Goal: Transaction & Acquisition: Obtain resource

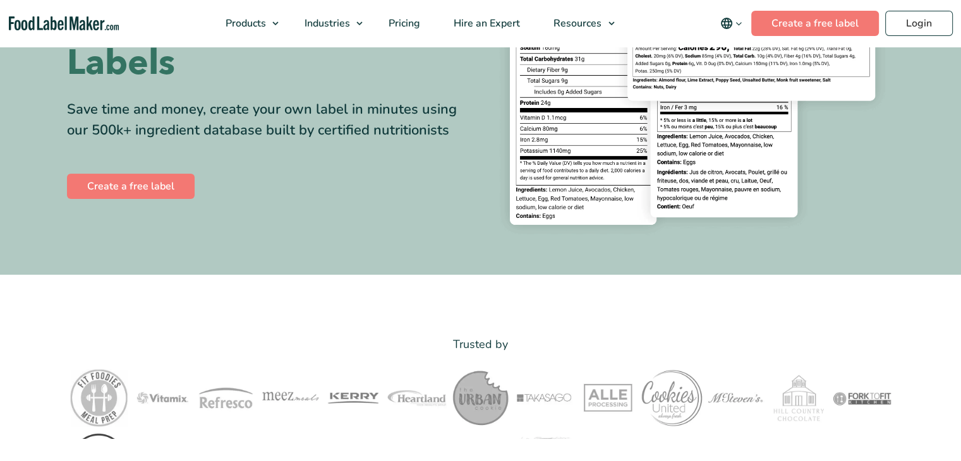
scroll to position [245, 0]
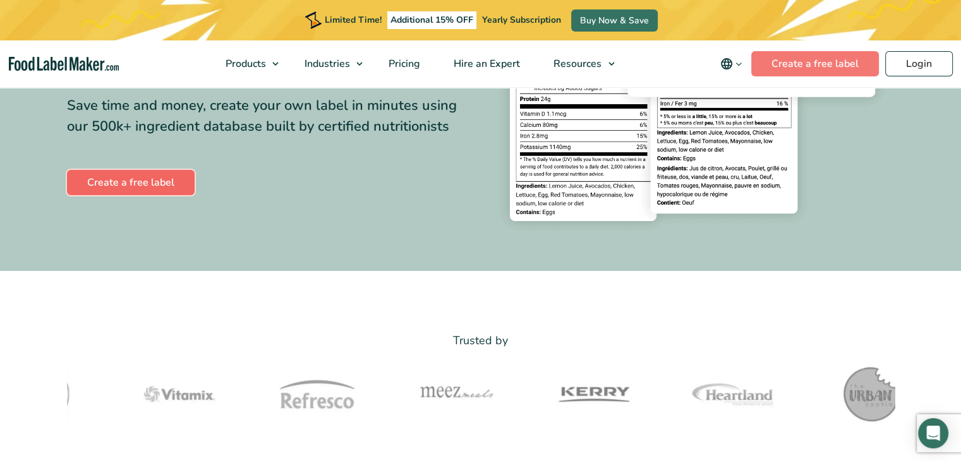
click at [123, 179] on link "Create a free label" at bounding box center [131, 182] width 128 height 25
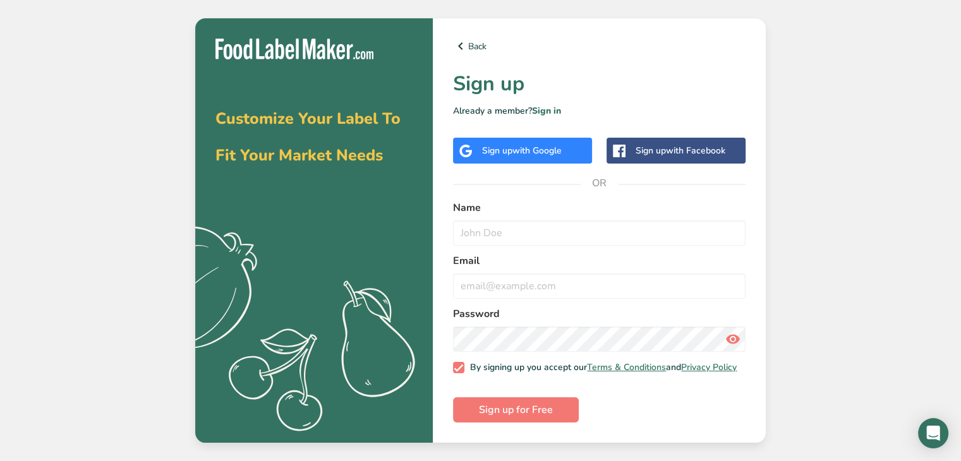
click at [532, 145] on span "with Google" at bounding box center [536, 151] width 49 height 12
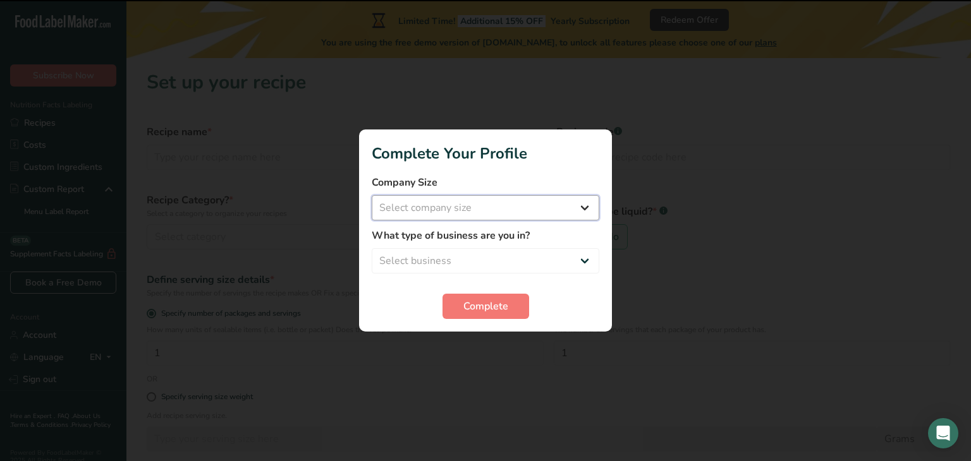
click at [480, 215] on select "Select company size Fewer than 10 Employees 10 to 50 Employees 51 to 500 Employ…" at bounding box center [485, 207] width 227 height 25
select select "1"
click at [372, 195] on select "Select company size Fewer than 10 Employees 10 to 50 Employees 51 to 500 Employ…" at bounding box center [485, 207] width 227 height 25
click at [470, 252] on select "Select business Packaged Food Manufacturer Restaurant & Cafe Bakery Meal Plans …" at bounding box center [485, 260] width 227 height 25
select select "8"
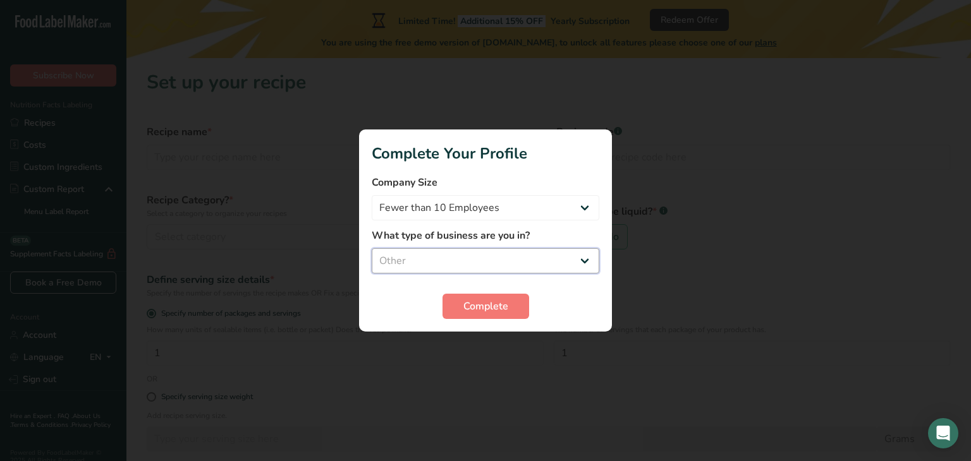
click at [372, 248] on select "Select business Packaged Food Manufacturer Restaurant & Cafe Bakery Meal Plans …" at bounding box center [485, 260] width 227 height 25
click at [500, 300] on span "Complete" at bounding box center [485, 306] width 45 height 15
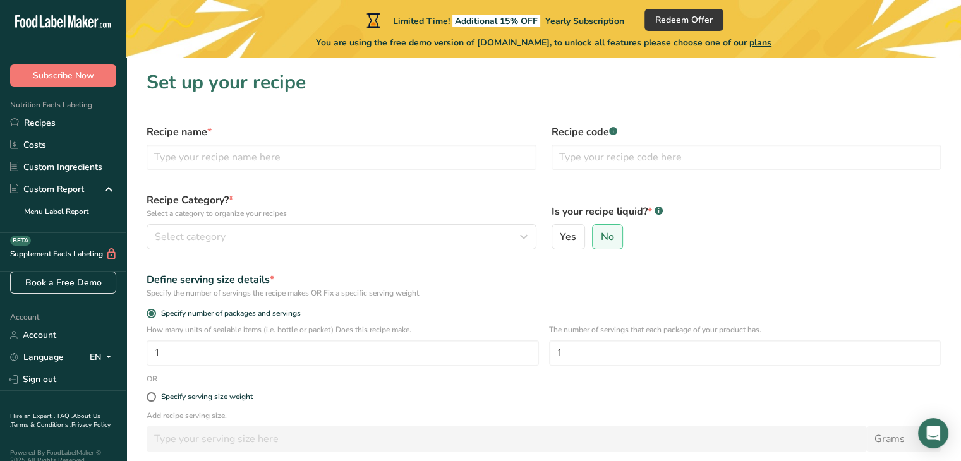
scroll to position [114, 0]
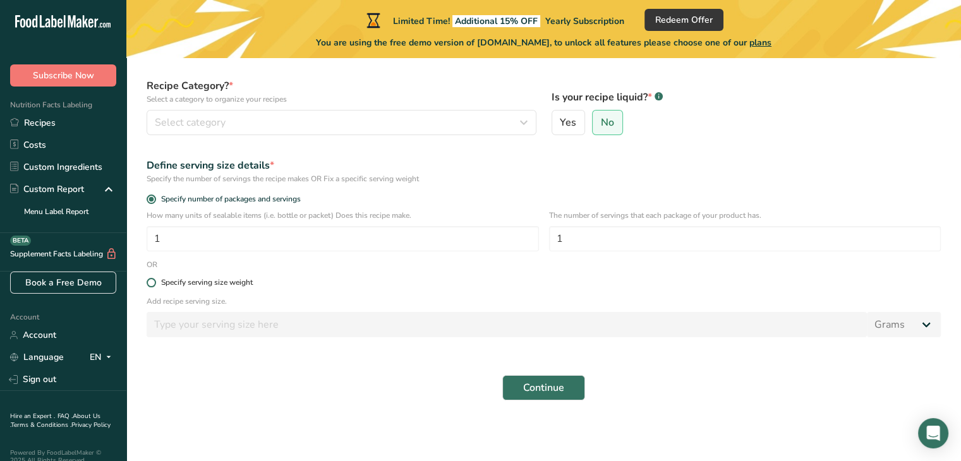
click at [149, 282] on span at bounding box center [151, 282] width 9 height 9
click at [149, 282] on input "Specify serving size weight" at bounding box center [151, 283] width 8 height 8
radio input "true"
radio input "false"
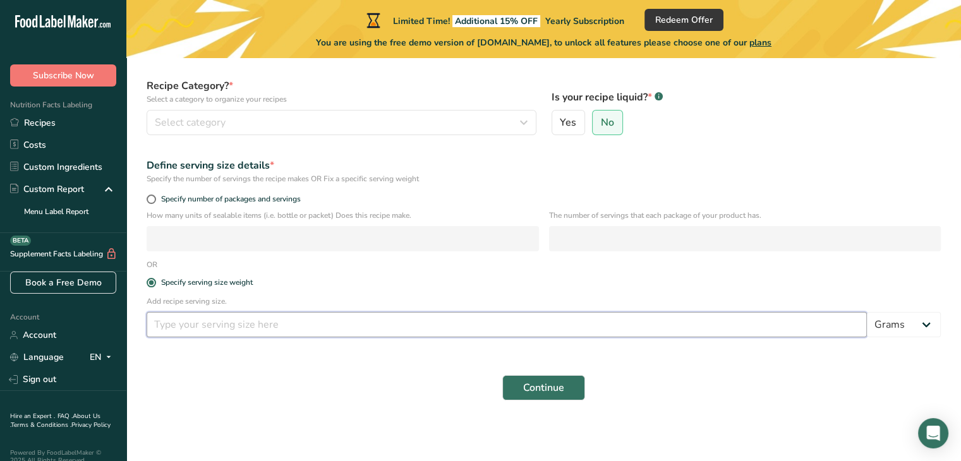
click at [233, 324] on input "number" at bounding box center [507, 324] width 720 height 25
click at [915, 317] on select "Grams kg mg mcg lb oz l mL fl oz tbsp tsp cup qt gallon" at bounding box center [904, 324] width 74 height 25
select select "18"
click at [867, 312] on select "Grams kg mg mcg lb oz l mL fl oz tbsp tsp cup qt gallon" at bounding box center [904, 324] width 74 height 25
select select "22"
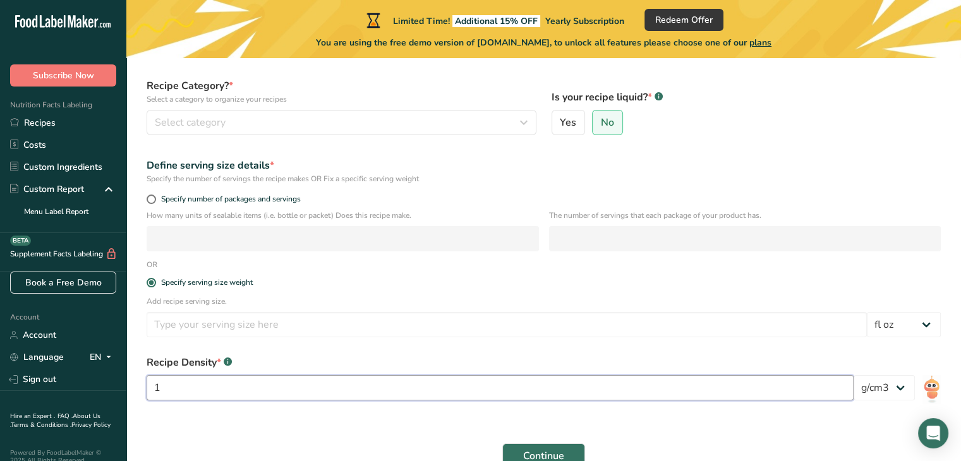
click at [255, 387] on input "1" at bounding box center [500, 387] width 707 height 25
type input "12"
click at [556, 449] on span "Continue" at bounding box center [543, 456] width 41 height 15
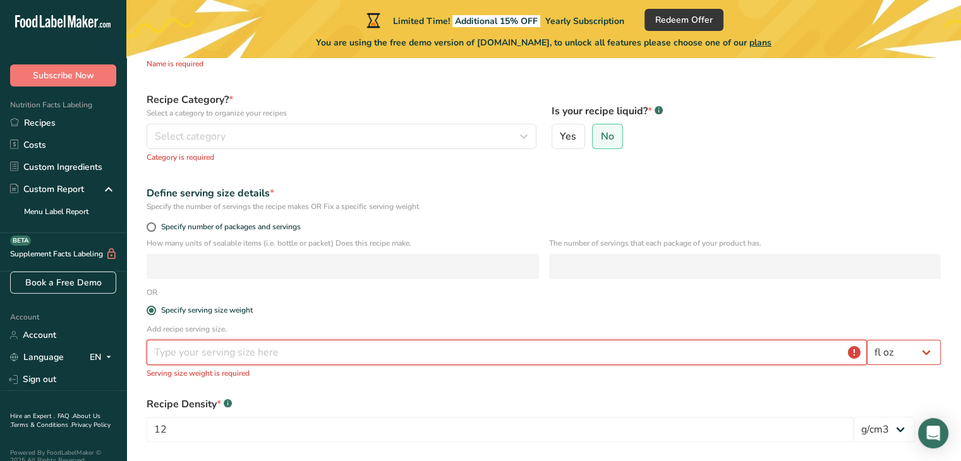
click at [341, 354] on input "number" at bounding box center [507, 352] width 720 height 25
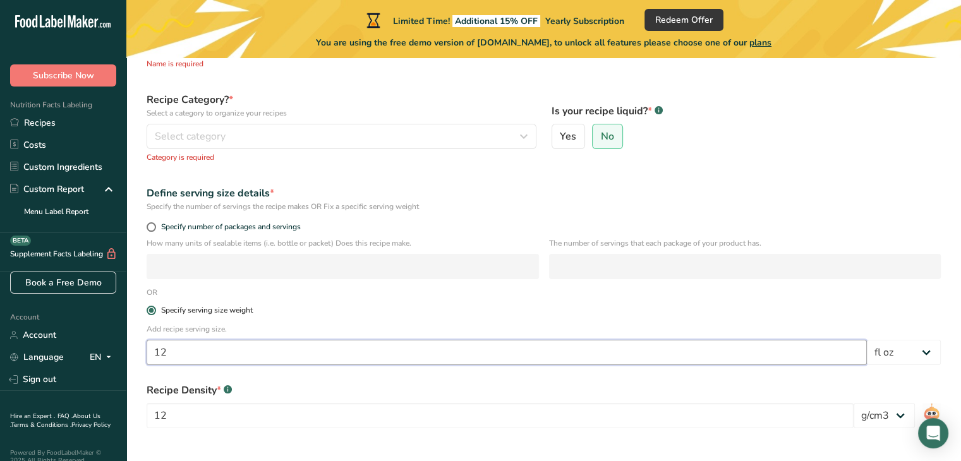
type input "12"
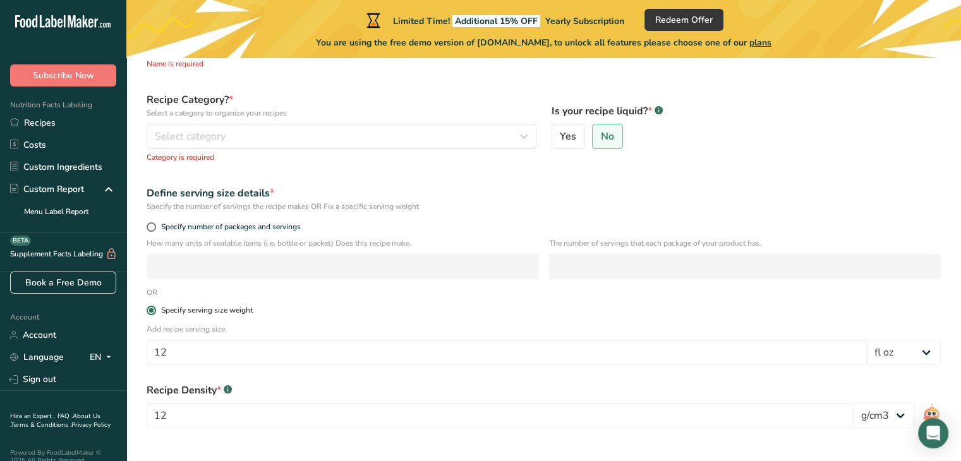
click at [399, 306] on label "Specify serving size weight" at bounding box center [544, 310] width 794 height 9
click at [155, 306] on input "Specify serving size weight" at bounding box center [151, 310] width 8 height 8
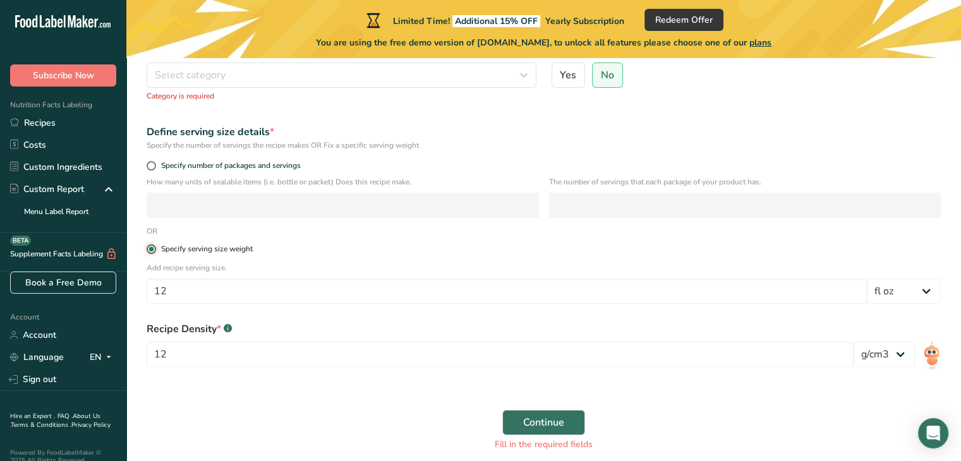
scroll to position [185, 0]
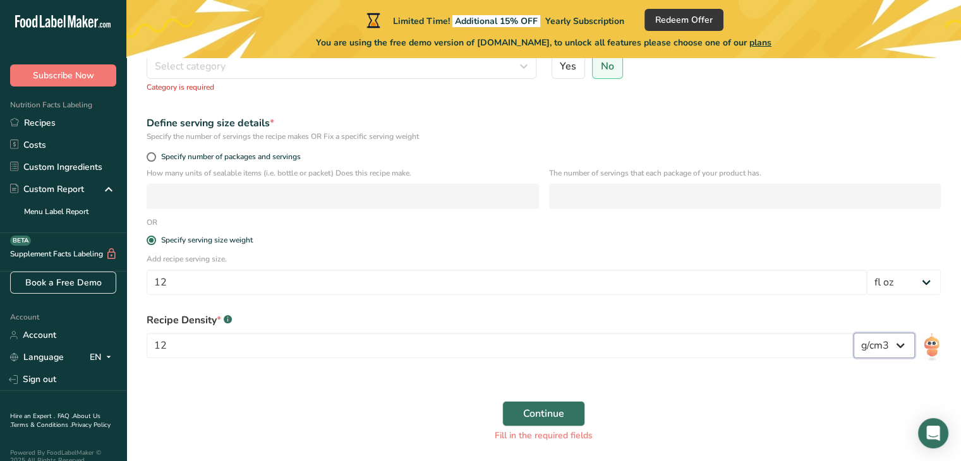
click at [893, 339] on select "lb/ft3 g/cm3" at bounding box center [884, 345] width 61 height 25
click at [759, 399] on div "Continue Fill in the required fields" at bounding box center [543, 422] width 809 height 56
click at [224, 352] on input "12" at bounding box center [500, 345] width 707 height 25
type input "1"
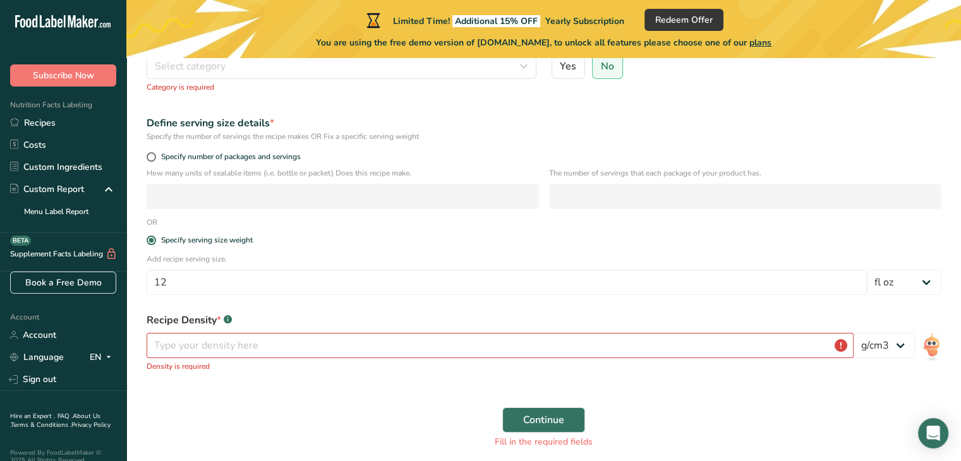
click at [318, 414] on div "Continue Fill in the required fields" at bounding box center [543, 428] width 809 height 56
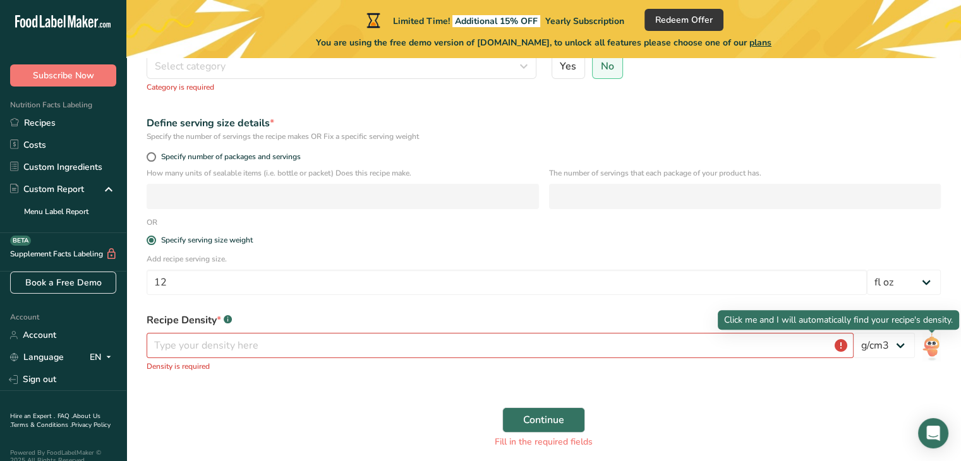
click at [933, 349] on img at bounding box center [932, 347] width 18 height 28
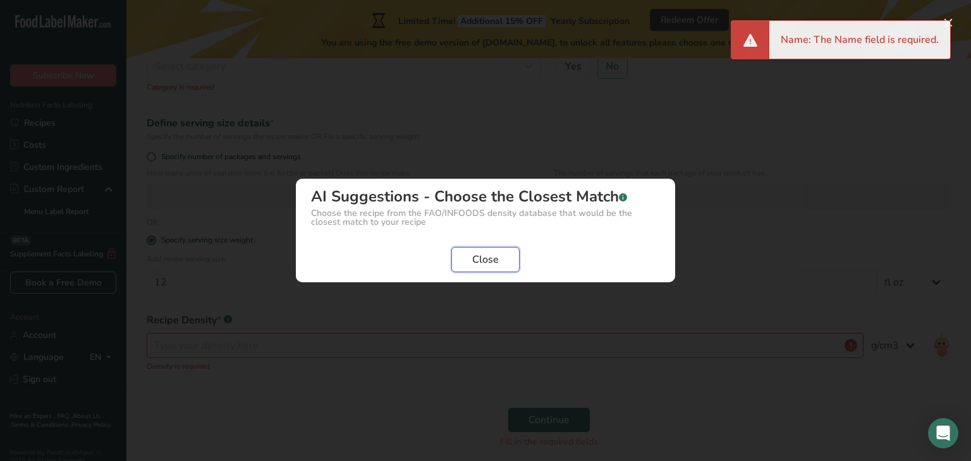
click at [487, 261] on span "Close" at bounding box center [485, 259] width 27 height 15
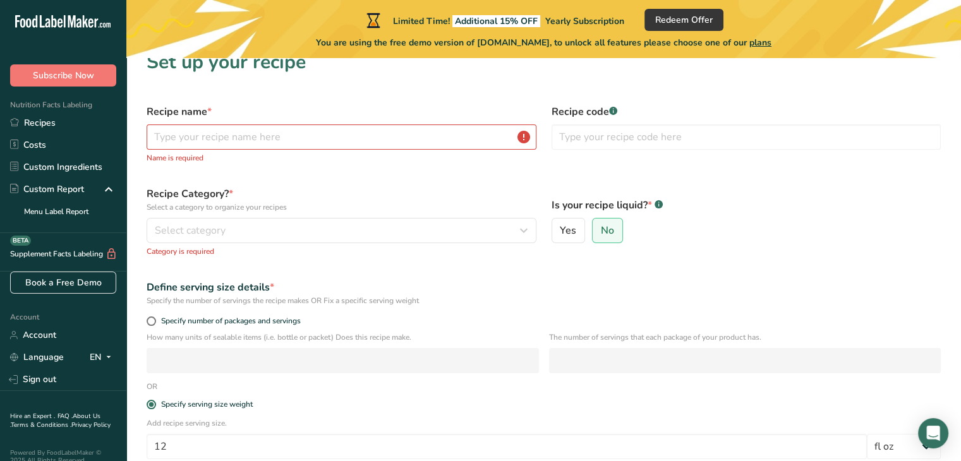
scroll to position [0, 0]
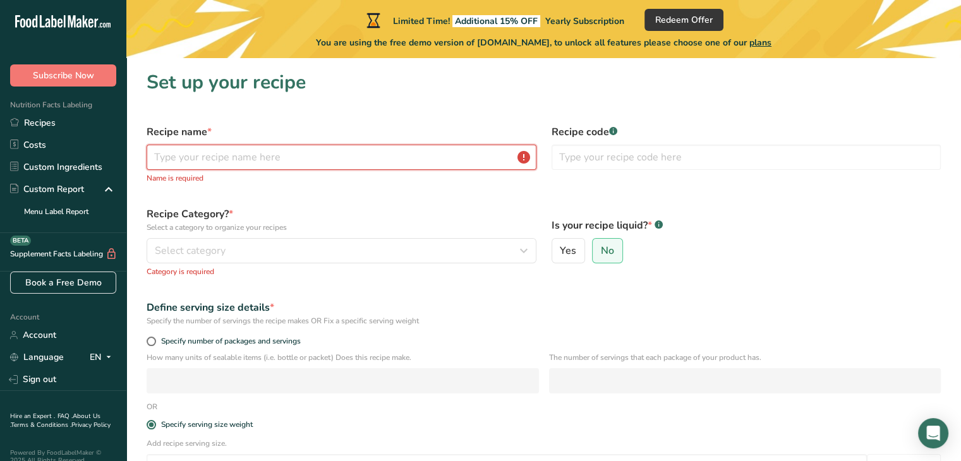
click at [267, 155] on input "text" at bounding box center [342, 157] width 390 height 25
type input "H"
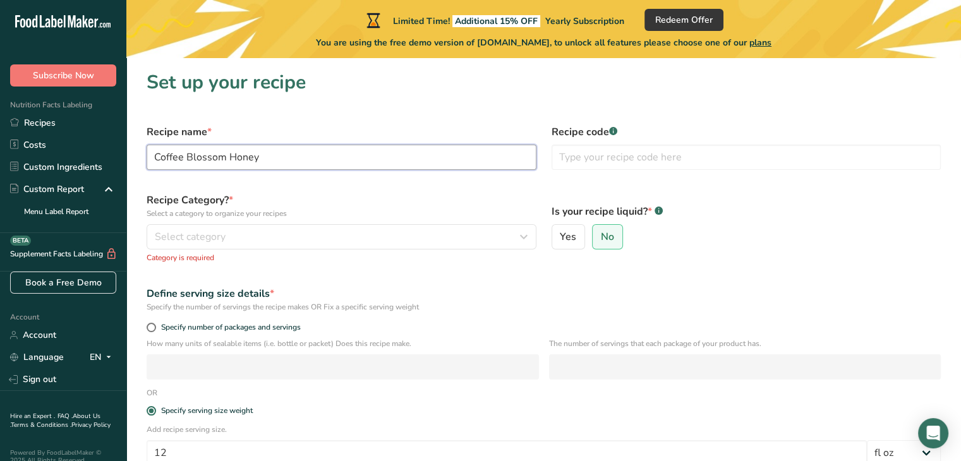
type input "Coffee Blossom Honey"
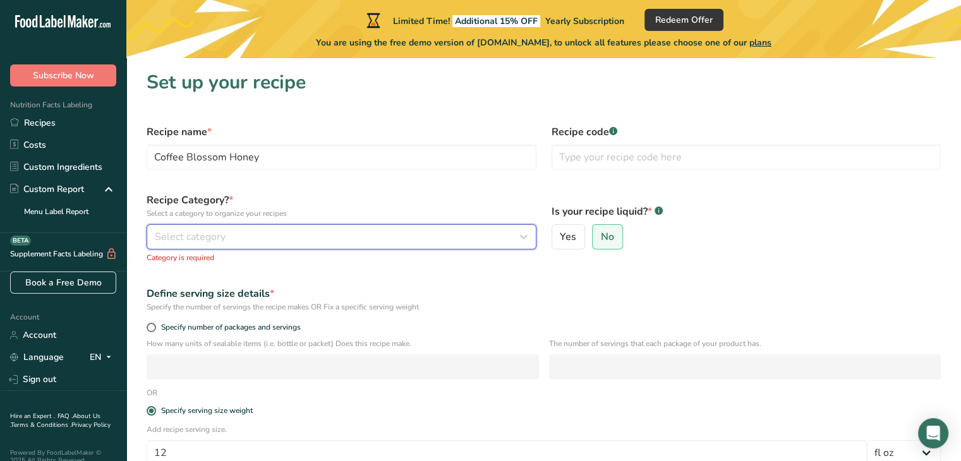
click at [196, 231] on span "Select category" at bounding box center [190, 236] width 71 height 15
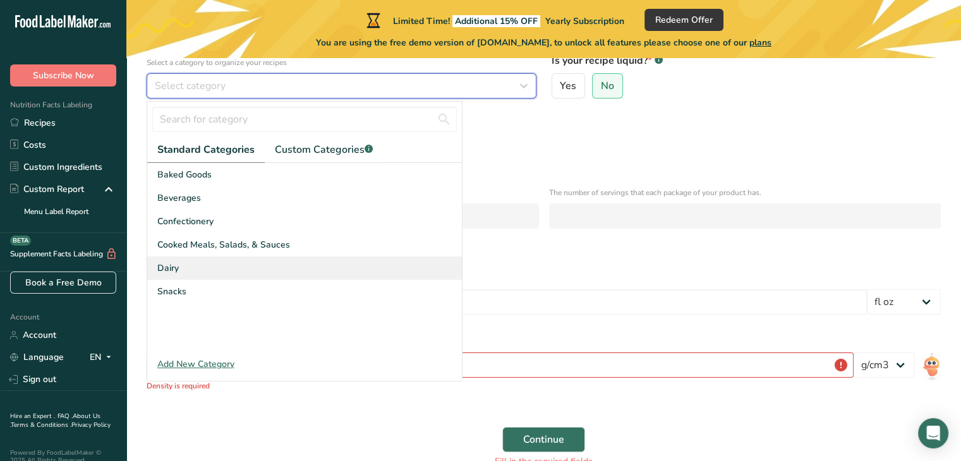
scroll to position [154, 0]
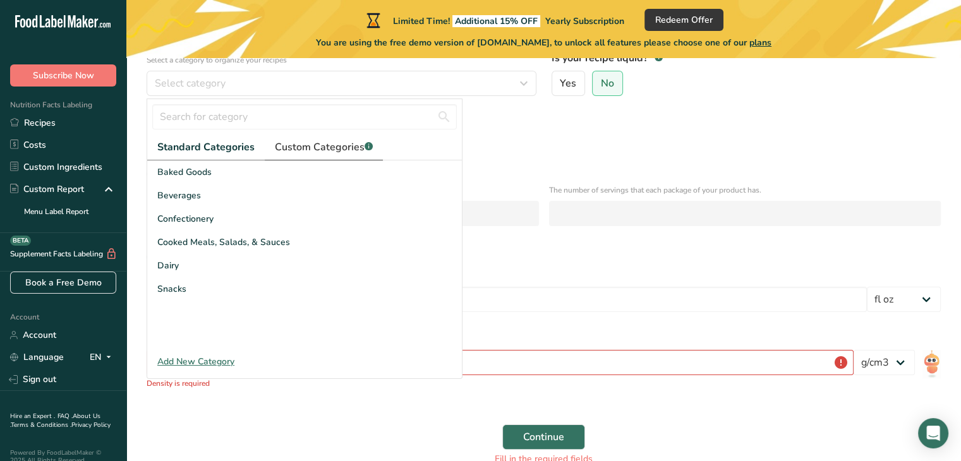
click at [318, 146] on span "Custom Categories .a-a{fill:#347362;}.b-a{fill:#fff;}" at bounding box center [324, 147] width 98 height 15
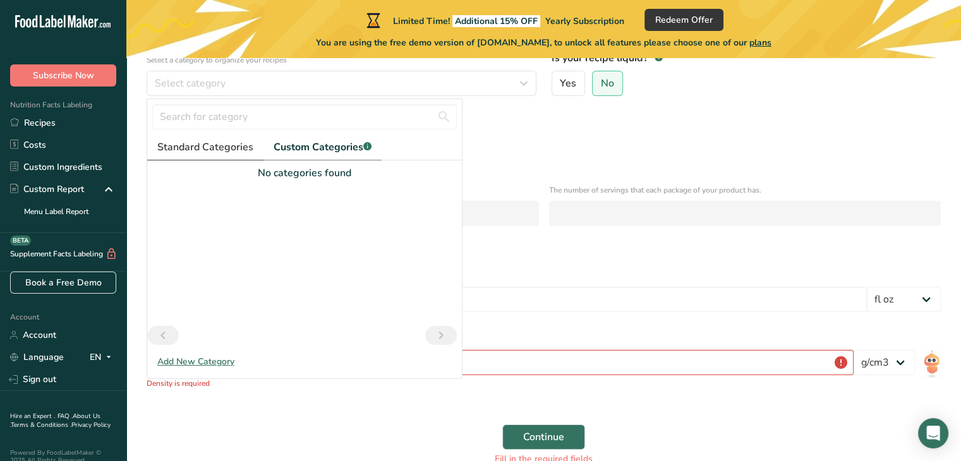
click at [215, 157] on link "Standard Categories" at bounding box center [205, 148] width 116 height 26
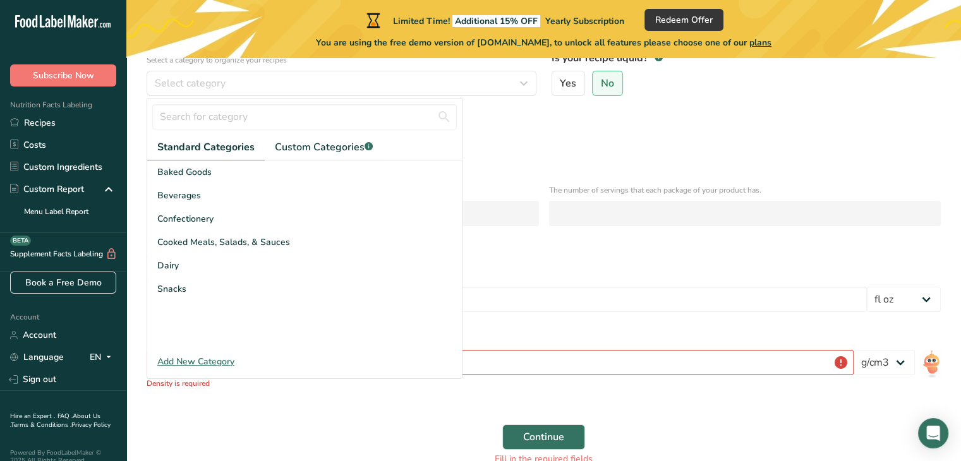
click at [210, 357] on div "Add New Category" at bounding box center [304, 361] width 315 height 13
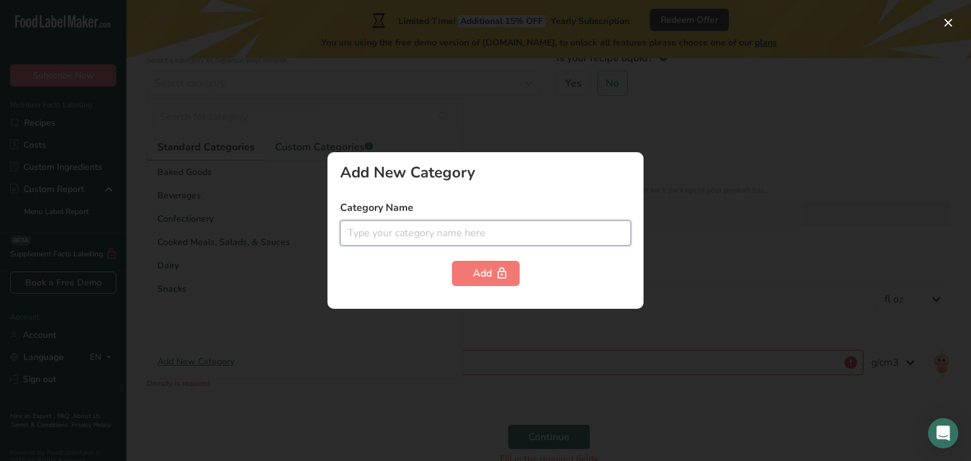
click at [427, 221] on input "text" at bounding box center [485, 233] width 291 height 25
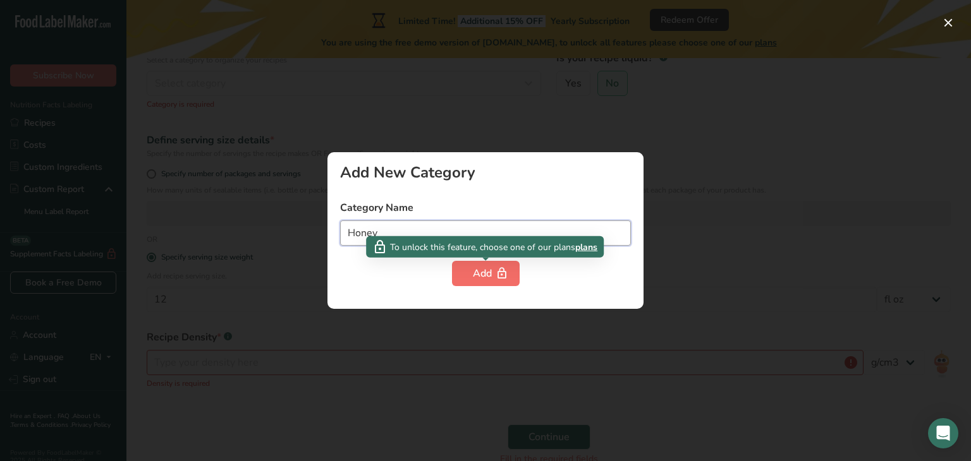
type input "Honey"
click at [490, 283] on button "Add" at bounding box center [486, 273] width 68 height 25
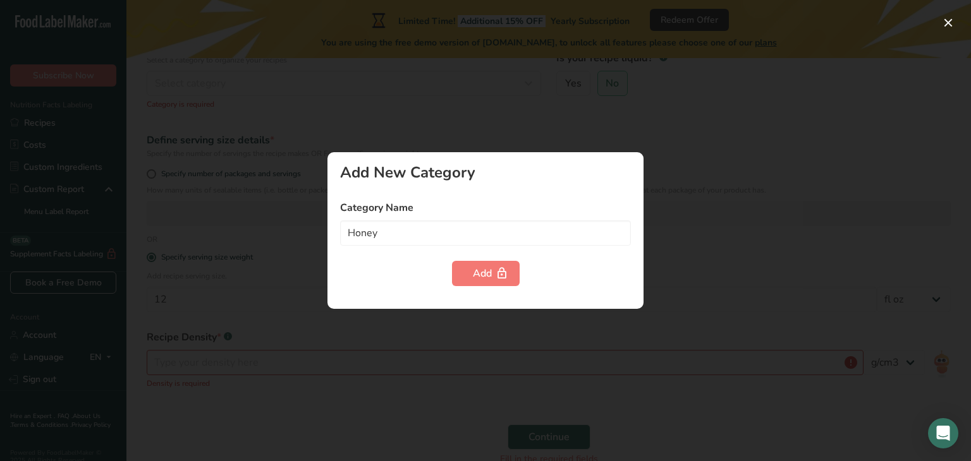
click at [457, 99] on div at bounding box center [485, 230] width 971 height 461
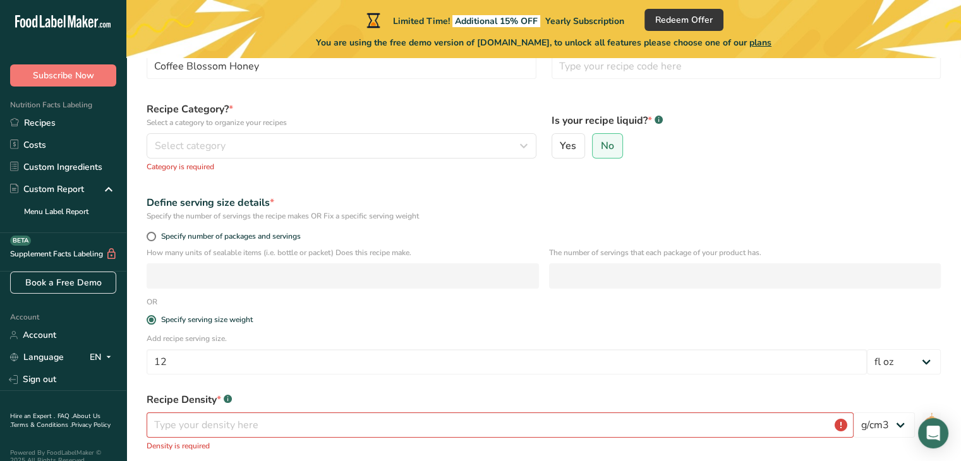
scroll to position [90, 0]
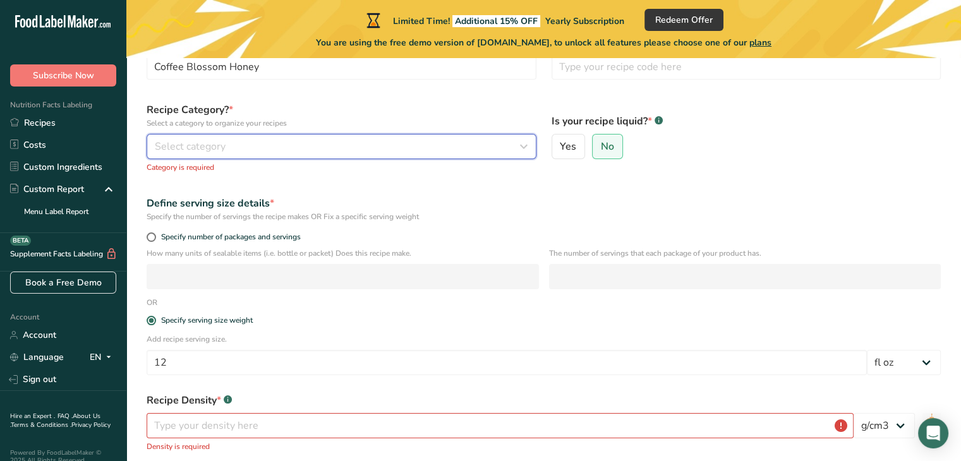
click at [301, 139] on div "Select category" at bounding box center [338, 146] width 366 height 15
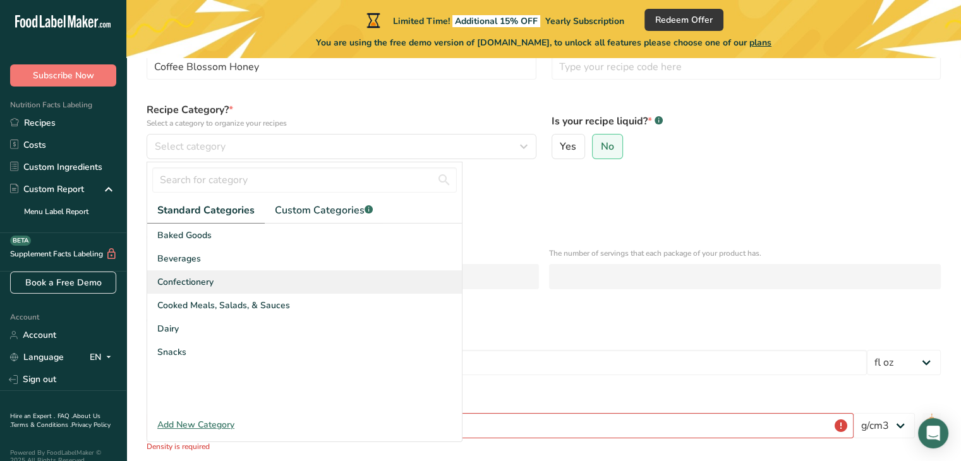
click at [203, 279] on span "Confectionery" at bounding box center [185, 281] width 56 height 13
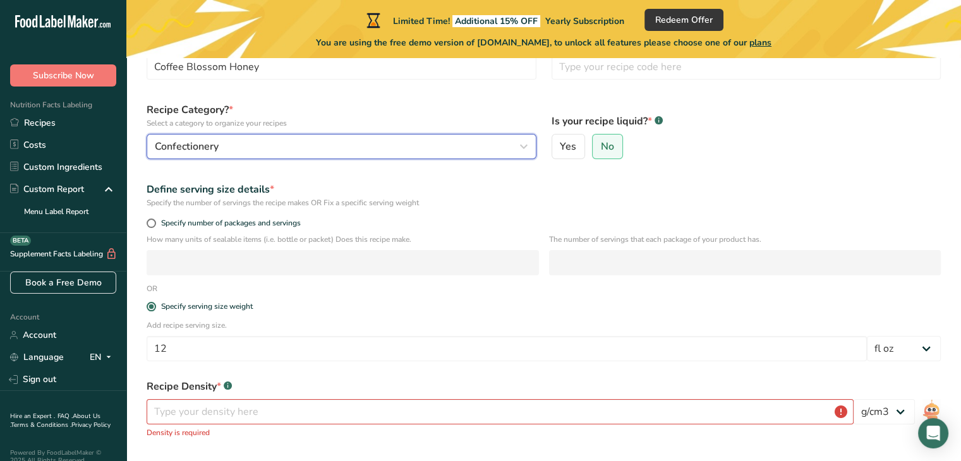
click at [281, 149] on div "Confectionery" at bounding box center [338, 146] width 366 height 15
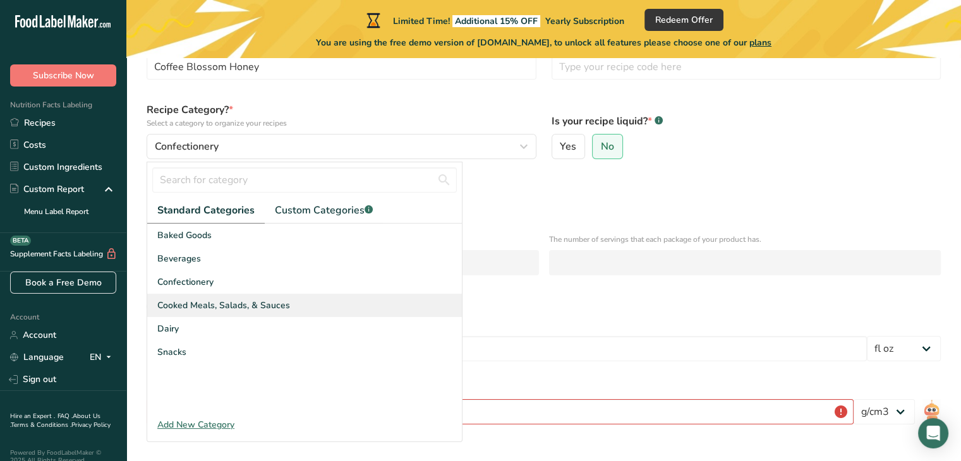
click at [233, 300] on span "Cooked Meals, Salads, & Sauces" at bounding box center [223, 305] width 133 height 13
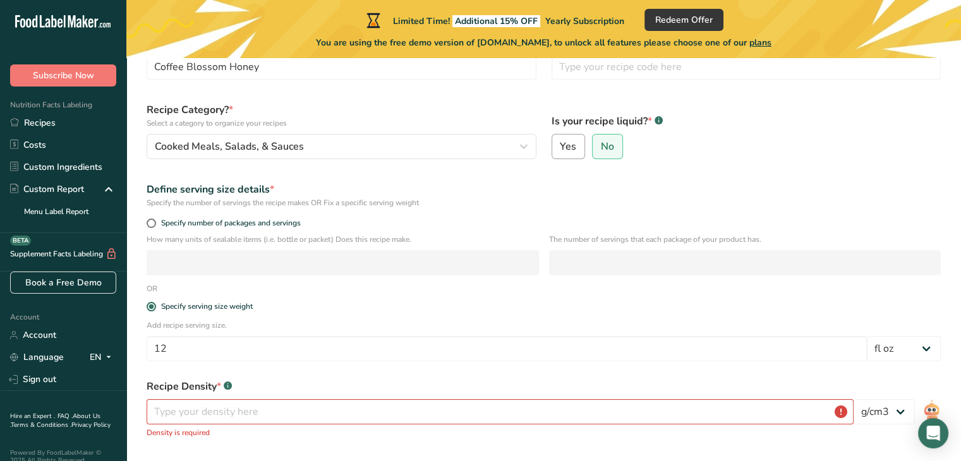
click at [567, 157] on label "Yes" at bounding box center [569, 146] width 34 height 25
click at [560, 151] on input "Yes" at bounding box center [556, 147] width 8 height 8
radio input "true"
radio input "false"
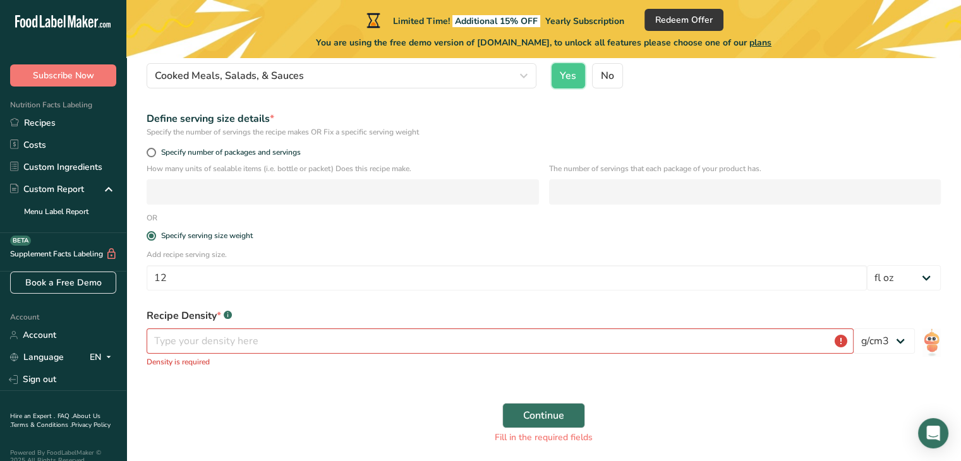
scroll to position [169, 0]
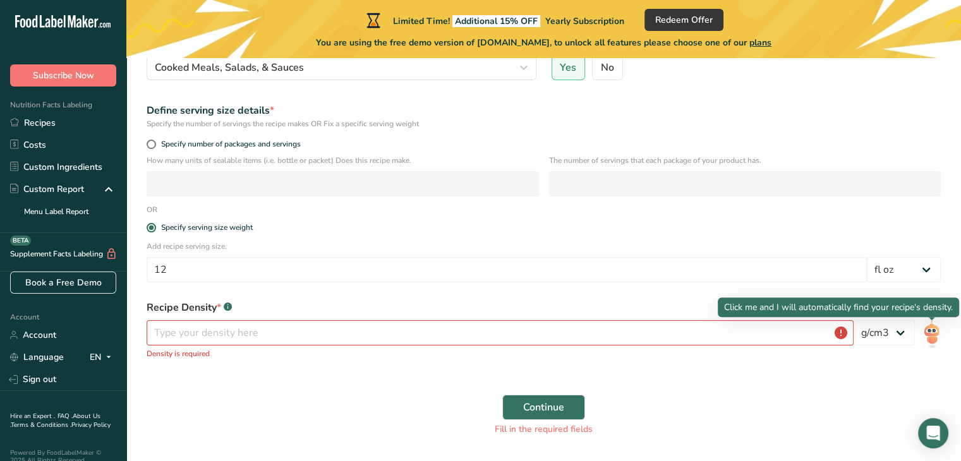
click at [935, 332] on img at bounding box center [932, 334] width 18 height 28
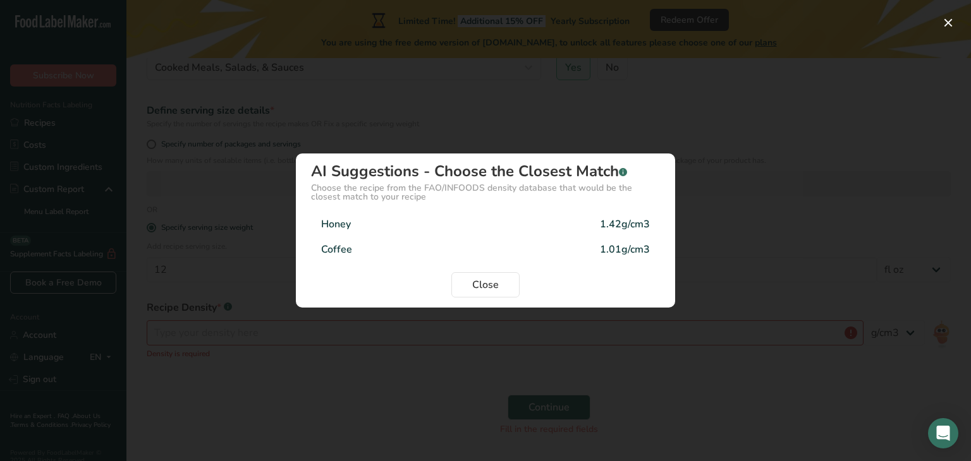
click at [384, 222] on div "Honey 1.42g/cm3" at bounding box center [485, 224] width 349 height 25
type input "1.42"
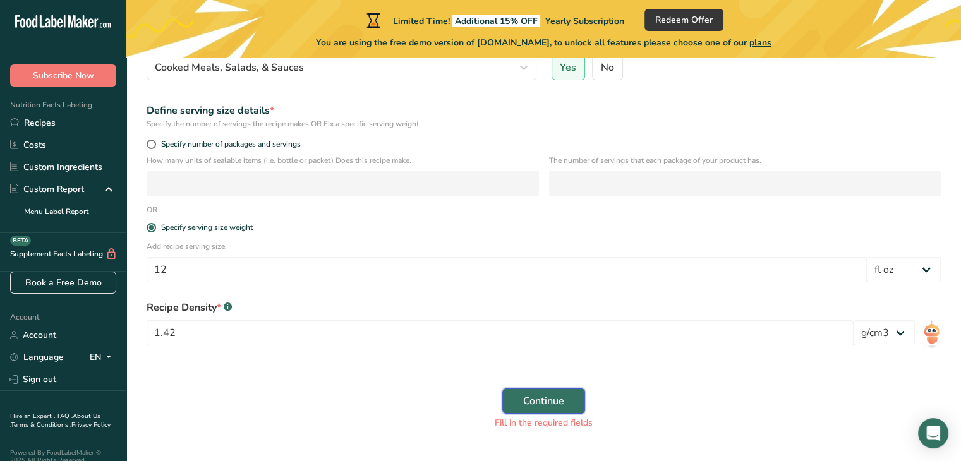
click at [571, 403] on button "Continue" at bounding box center [543, 401] width 83 height 25
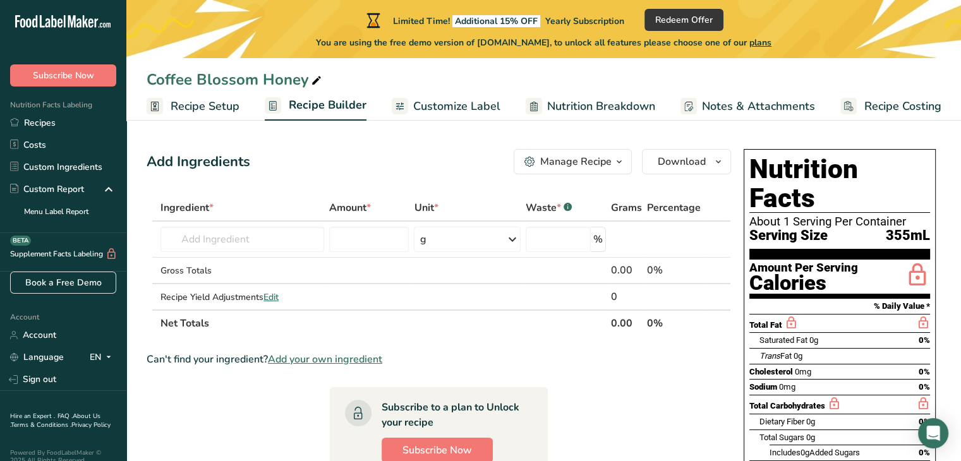
click at [440, 109] on span "Customize Label" at bounding box center [456, 106] width 87 height 17
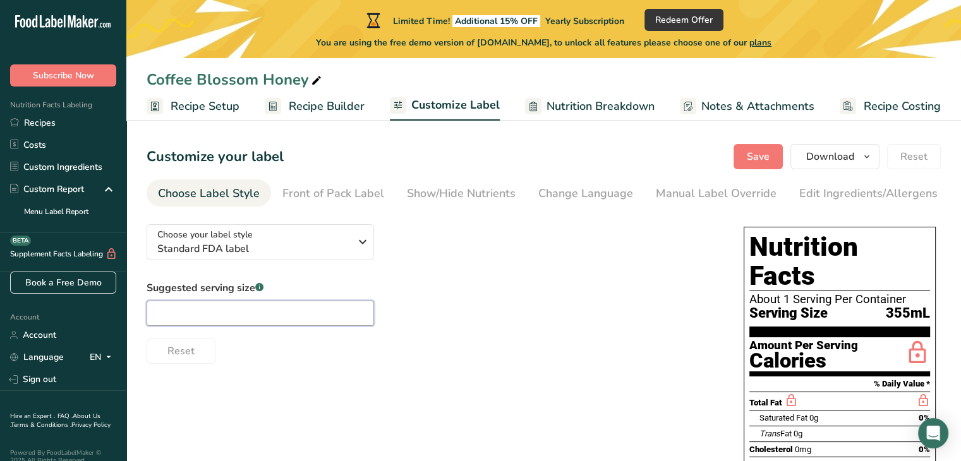
click at [238, 319] on input "text" at bounding box center [260, 313] width 227 height 25
type input "1"
type input "1 Tbsp"
click at [359, 191] on div "Front of Pack Label" at bounding box center [333, 193] width 102 height 17
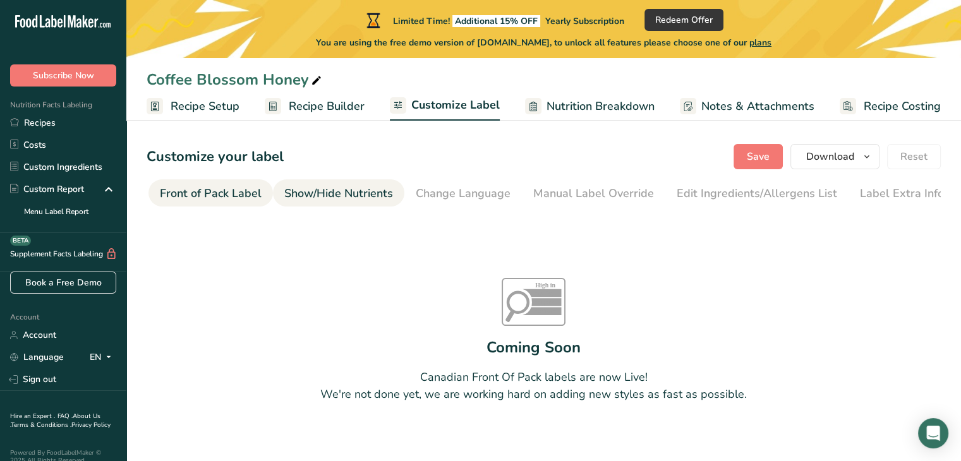
click at [367, 192] on div "Show/Hide Nutrients" at bounding box center [338, 193] width 109 height 17
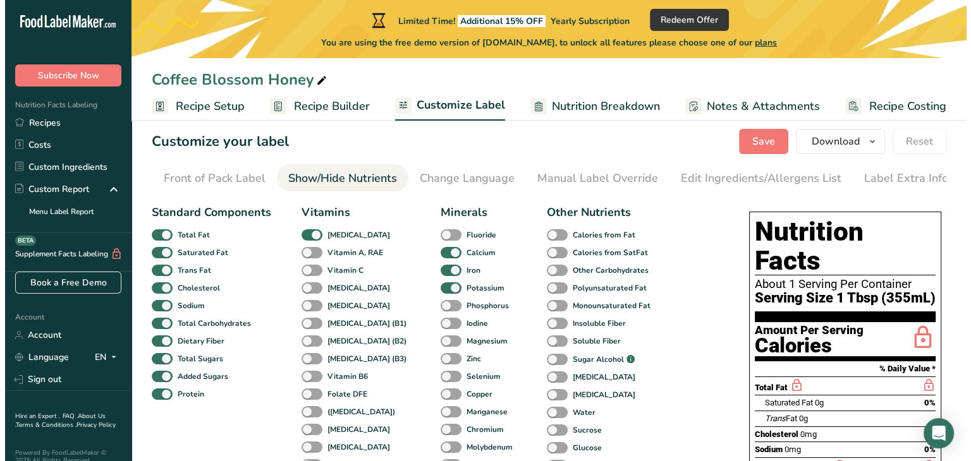
scroll to position [17, 0]
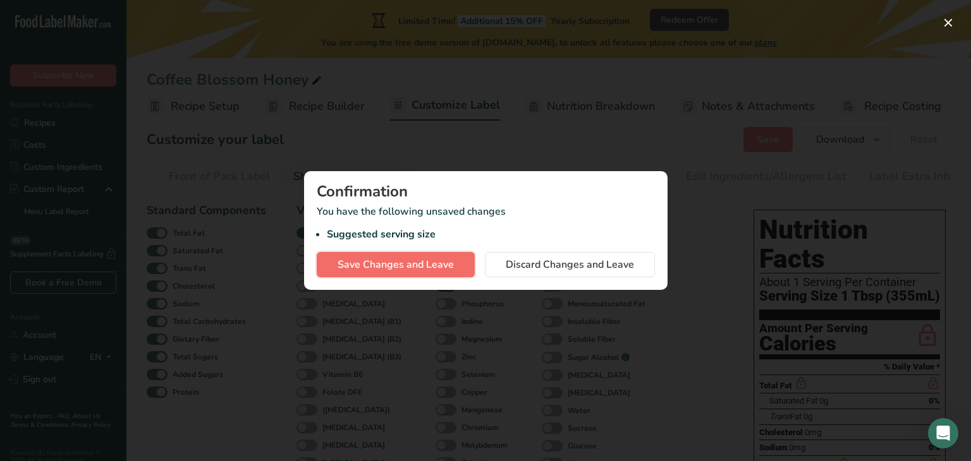
click at [409, 263] on span "Save Changes and Leave" at bounding box center [395, 264] width 116 height 15
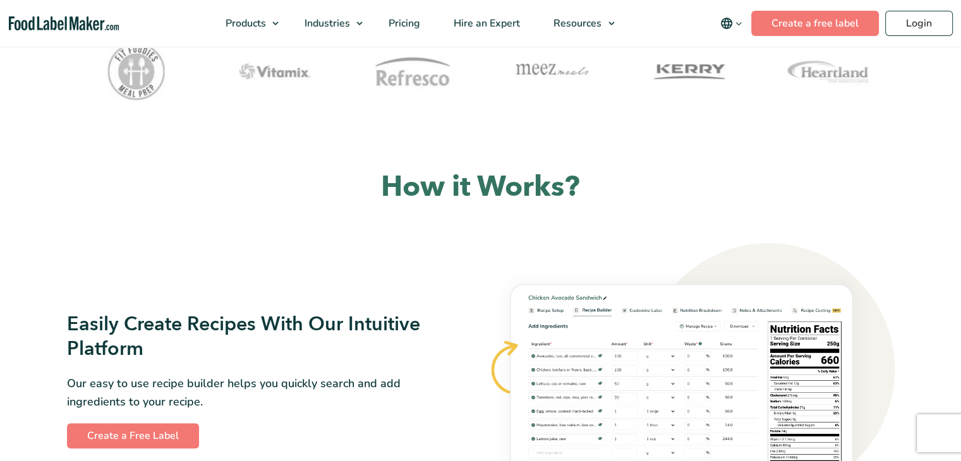
scroll to position [569, 0]
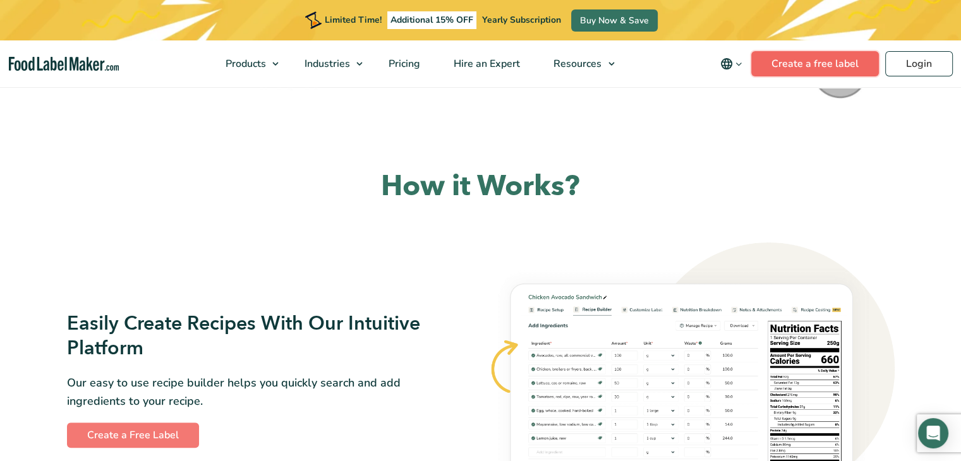
click at [808, 61] on link "Create a free label" at bounding box center [815, 63] width 128 height 25
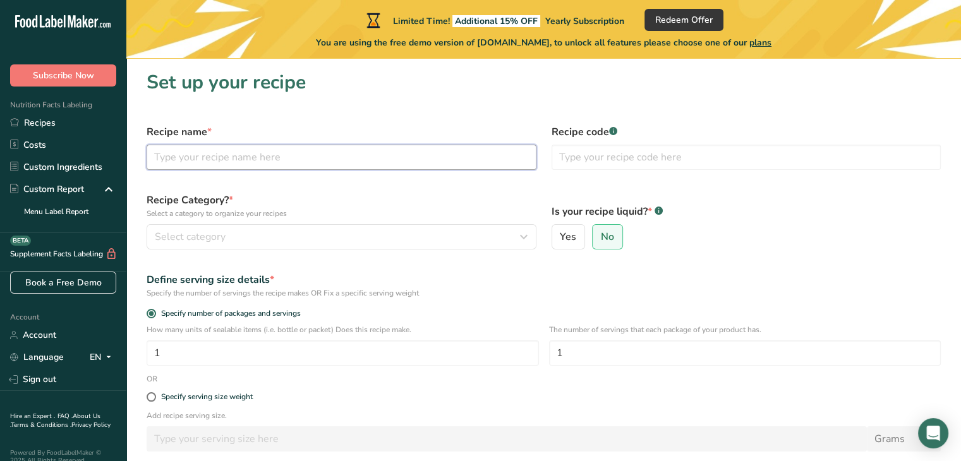
click at [321, 157] on input "text" at bounding box center [342, 157] width 390 height 25
type input "Coffee Blossom Honey"
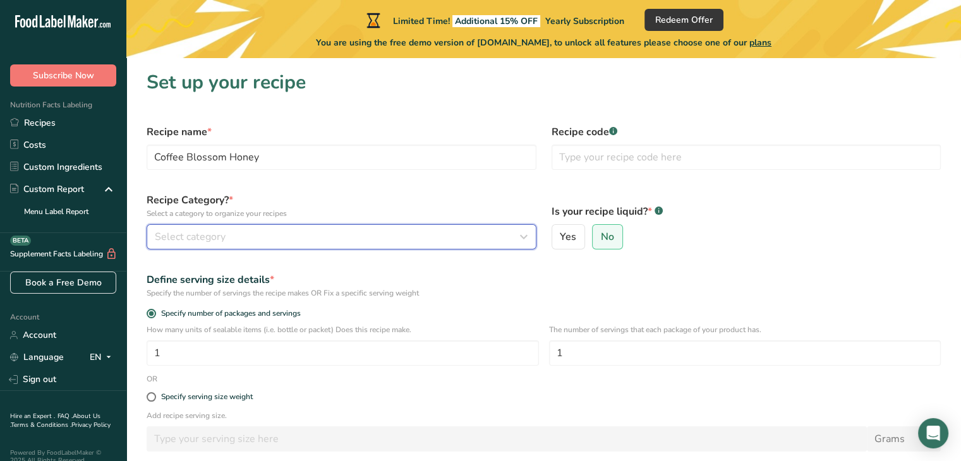
click at [272, 234] on div "Select category" at bounding box center [338, 236] width 366 height 15
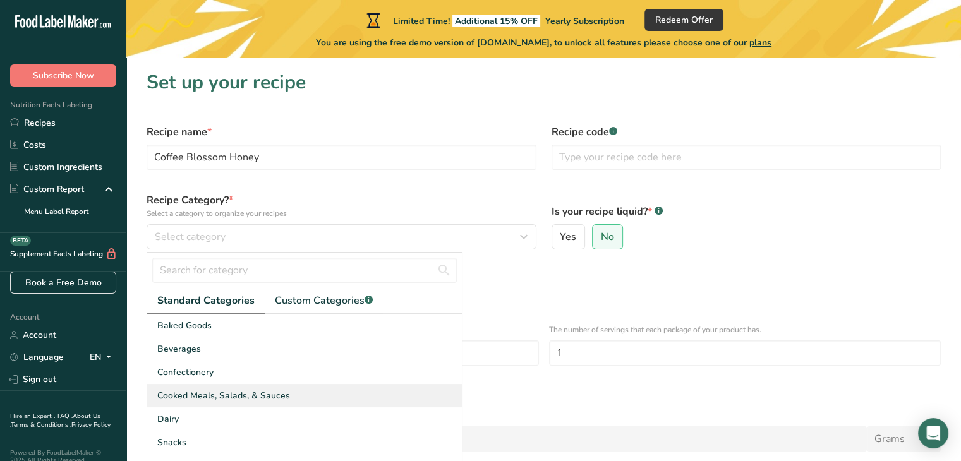
click at [235, 392] on span "Cooked Meals, Salads, & Sauces" at bounding box center [223, 395] width 133 height 13
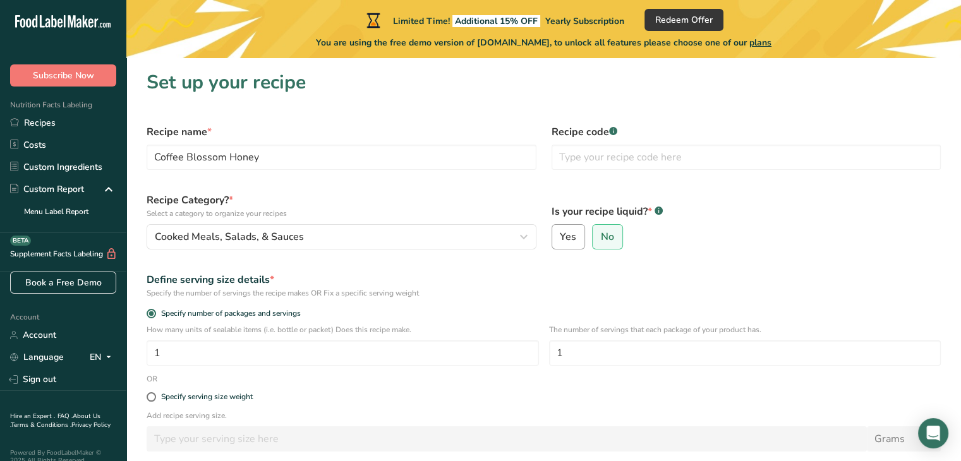
click at [566, 233] on span "Yes" at bounding box center [568, 237] width 16 height 13
click at [560, 233] on input "Yes" at bounding box center [556, 237] width 8 height 8
radio input "true"
radio input "false"
select select "22"
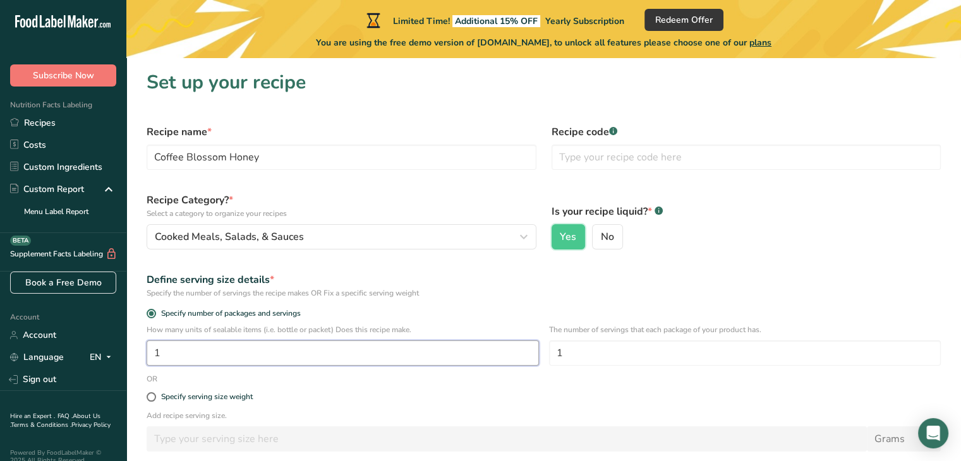
click at [239, 341] on input "1" at bounding box center [343, 353] width 392 height 25
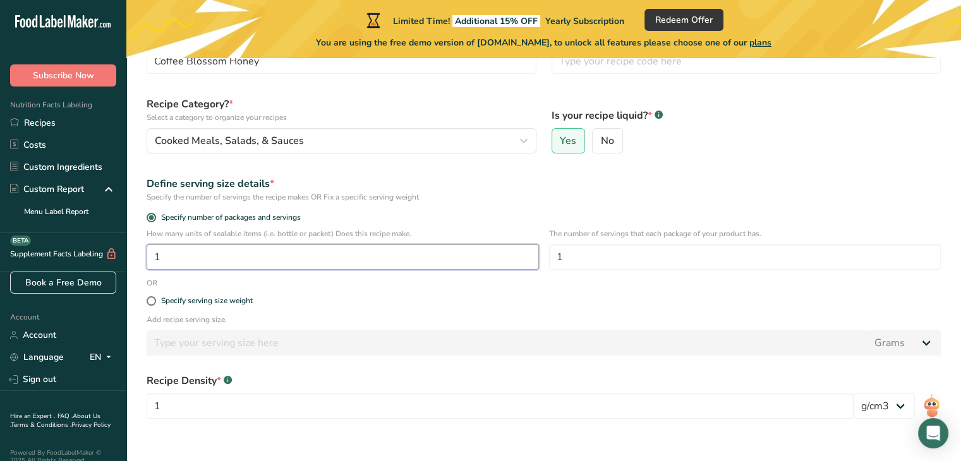
scroll to position [99, 0]
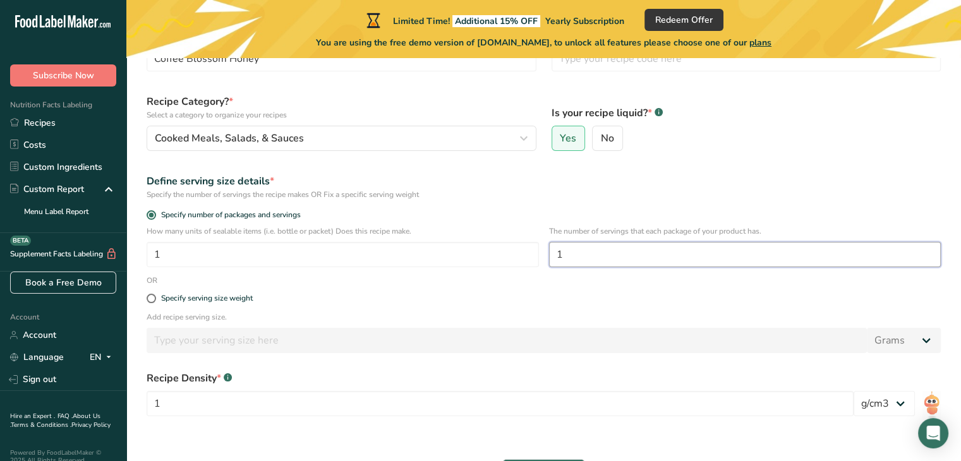
click at [589, 266] on input "1" at bounding box center [745, 254] width 392 height 25
type input "12"
click at [665, 200] on div "Specify the number of servings the recipe makes OR Fix a specific serving weight" at bounding box center [544, 194] width 794 height 11
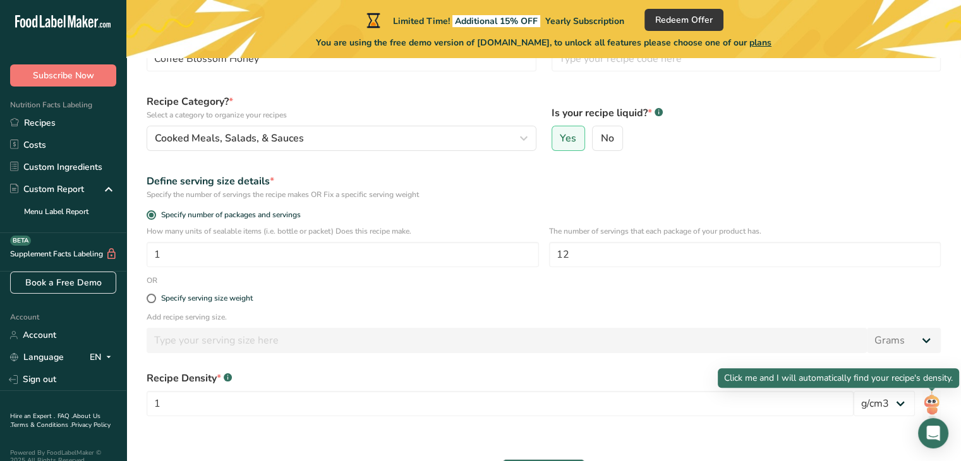
click at [938, 407] on img at bounding box center [932, 405] width 18 height 28
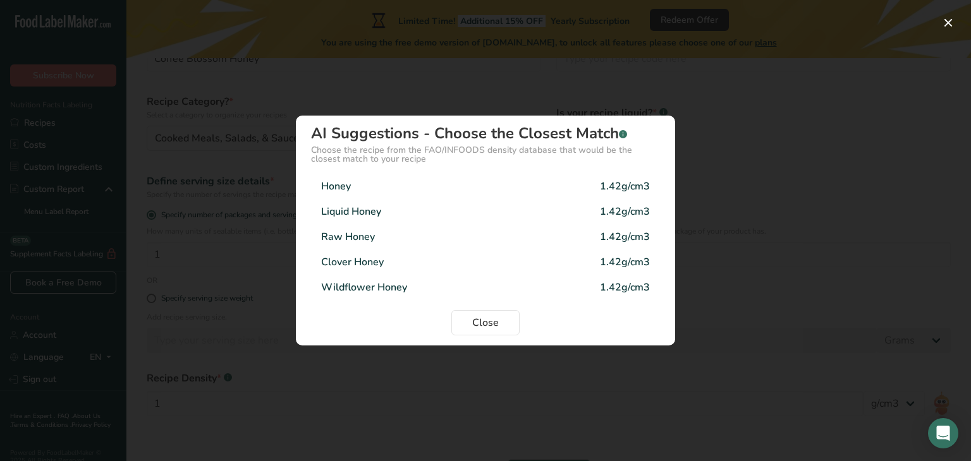
click at [450, 184] on div "Honey 1.42g/cm3" at bounding box center [485, 186] width 349 height 25
type input "1.42"
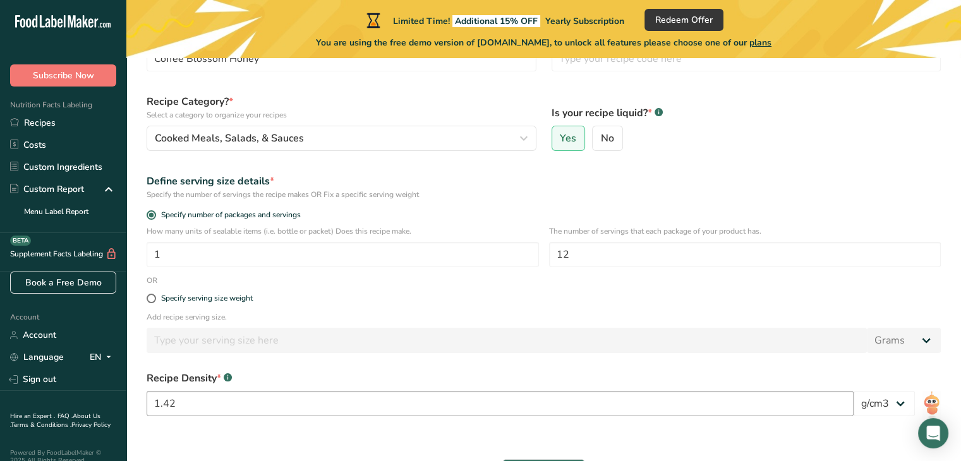
scroll to position [183, 0]
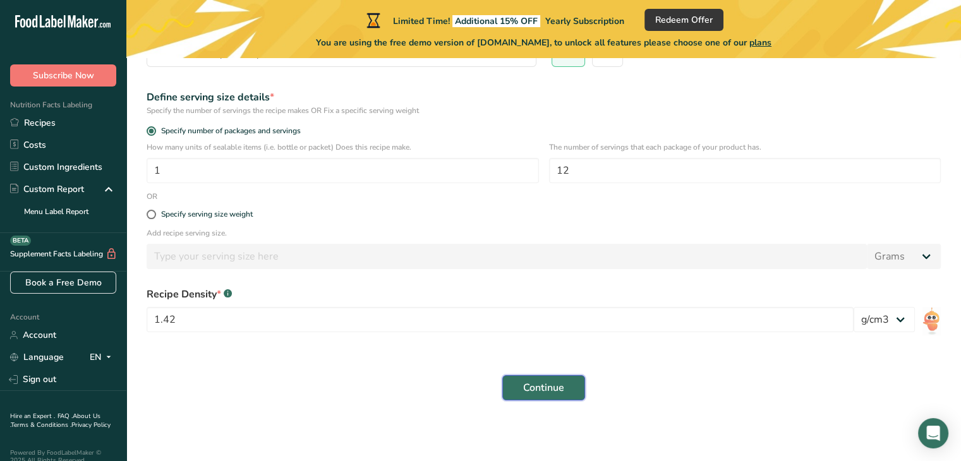
click at [563, 390] on span "Continue" at bounding box center [543, 387] width 41 height 15
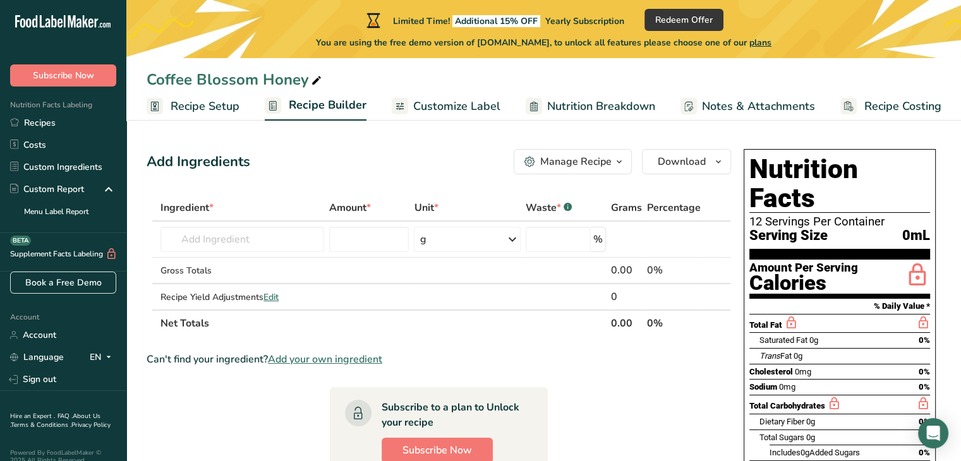
click at [469, 102] on span "Customize Label" at bounding box center [456, 106] width 87 height 17
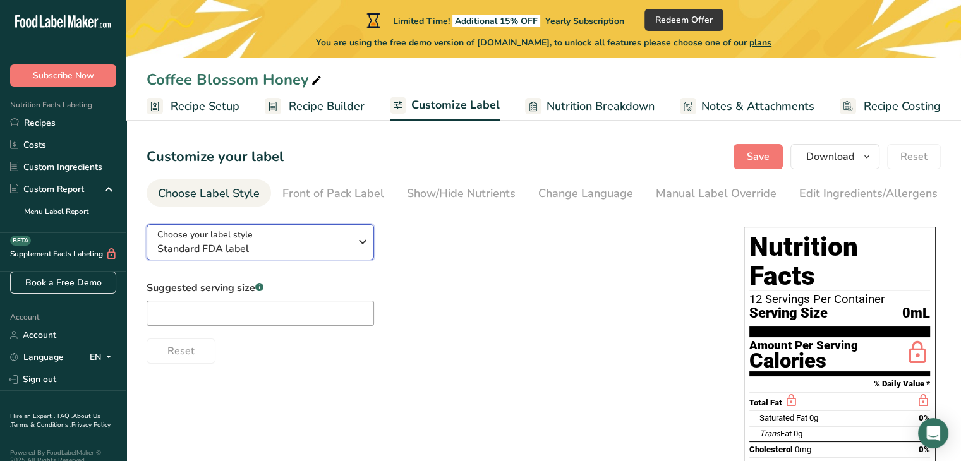
click at [315, 256] on span "Standard FDA label" at bounding box center [253, 248] width 193 height 15
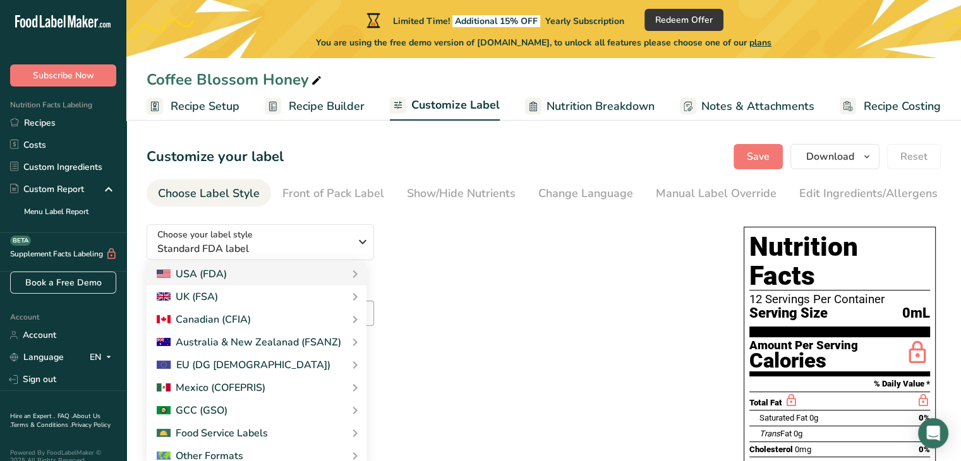
click at [459, 293] on div "Suggested serving size .a-a{fill:#347362;}.b-a{fill:#fff;} Reset" at bounding box center [433, 322] width 572 height 83
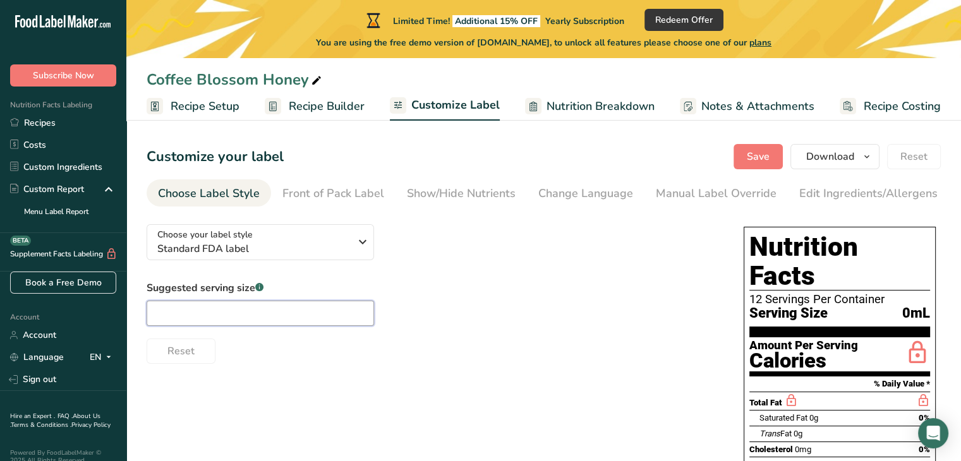
click at [242, 313] on input "text" at bounding box center [260, 313] width 227 height 25
type input "1 Tbsp"
click at [523, 349] on div "Reset" at bounding box center [433, 349] width 572 height 30
click at [497, 307] on div "Suggested serving size .a-a{fill:#347362;}.b-a{fill:#fff;} 1 Tbsp Reset" at bounding box center [433, 322] width 572 height 83
click at [351, 189] on div "Front of Pack Label" at bounding box center [333, 193] width 102 height 17
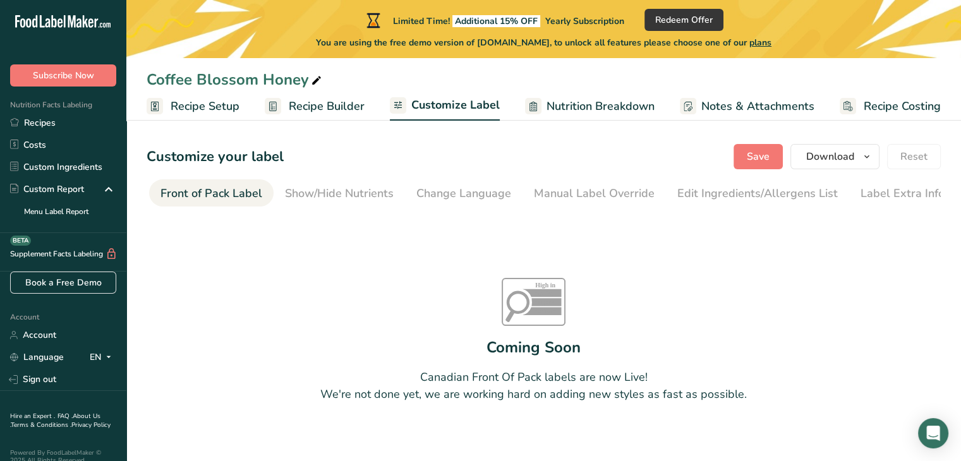
scroll to position [0, 123]
click at [398, 197] on li "Show/Hide Nutrients" at bounding box center [338, 192] width 131 height 27
click at [332, 193] on div "Show/Hide Nutrients" at bounding box center [337, 193] width 109 height 17
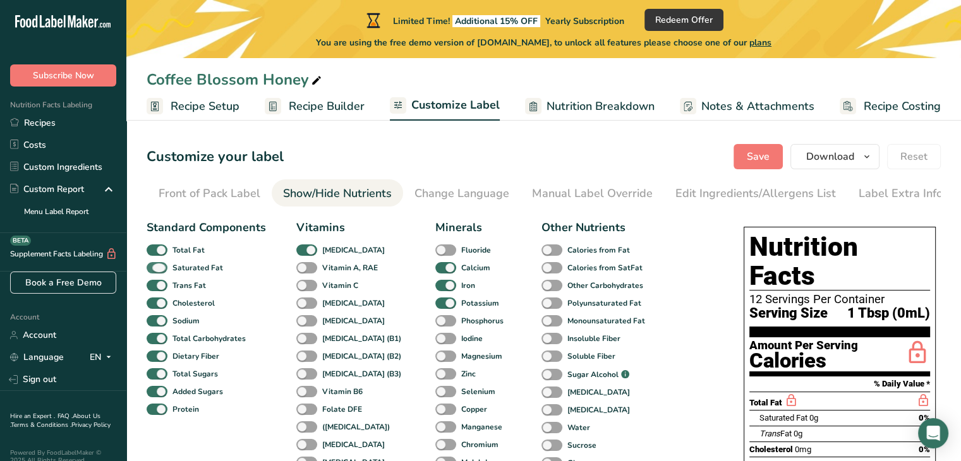
click at [157, 269] on span at bounding box center [157, 268] width 21 height 12
click at [155, 269] on input "Saturated Fat" at bounding box center [151, 267] width 8 height 8
checkbox input "false"
click at [157, 292] on span at bounding box center [157, 286] width 21 height 12
click at [155, 289] on input "Trans Fat" at bounding box center [151, 285] width 8 height 8
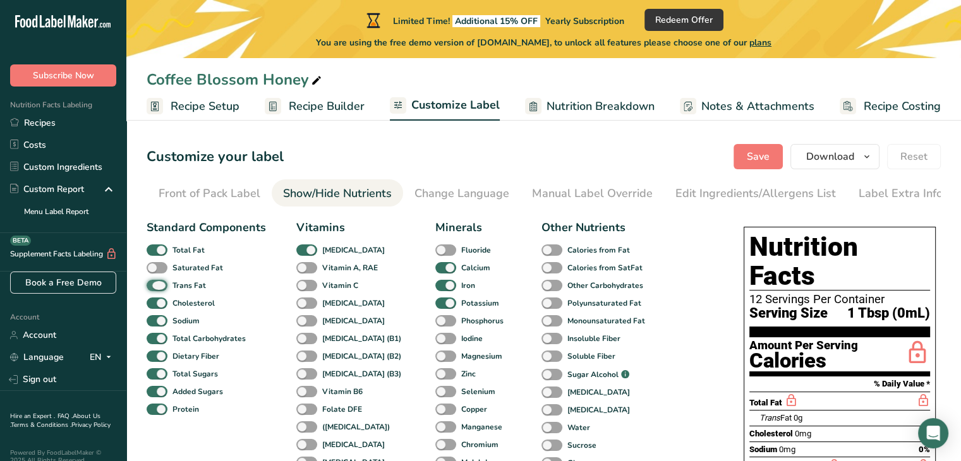
checkbox input "false"
click at [157, 305] on span at bounding box center [157, 304] width 21 height 12
click at [155, 305] on input "Cholesterol" at bounding box center [151, 303] width 8 height 8
checkbox input "false"
click at [158, 360] on span at bounding box center [157, 357] width 21 height 12
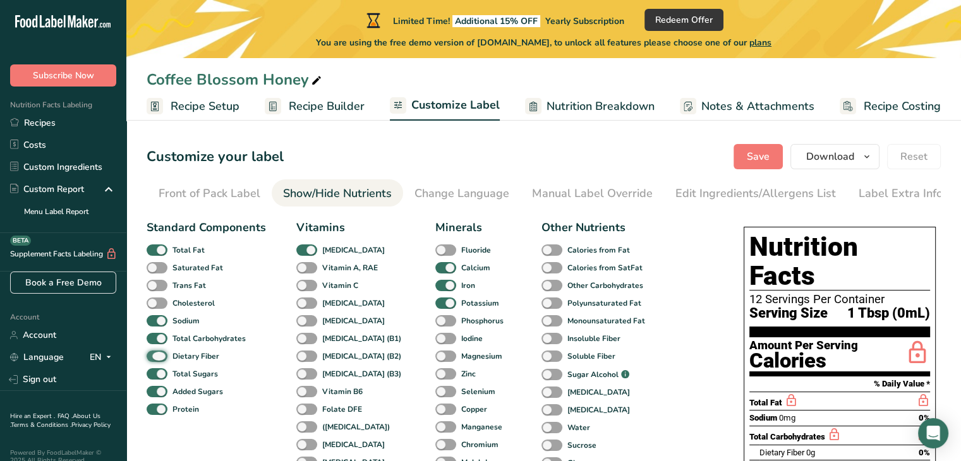
click at [155, 360] on input "Dietary Fiber" at bounding box center [151, 356] width 8 height 8
checkbox input "false"
click at [158, 394] on span at bounding box center [157, 392] width 21 height 12
click at [155, 394] on input "Added Sugars" at bounding box center [151, 391] width 8 height 8
checkbox input "false"
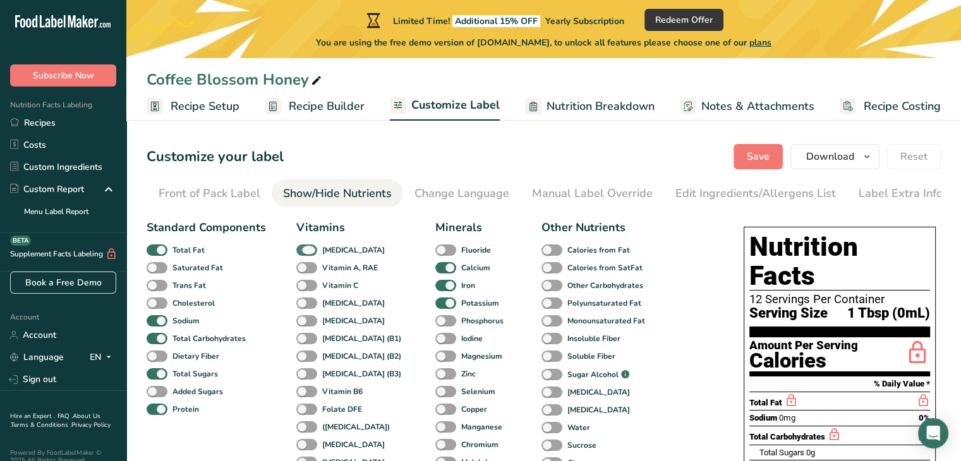
click at [313, 252] on span at bounding box center [306, 251] width 21 height 12
click at [305, 252] on input "[MEDICAL_DATA]" at bounding box center [300, 250] width 8 height 8
checkbox input "false"
click at [435, 269] on span at bounding box center [445, 268] width 21 height 12
click at [435, 269] on input "Calcium" at bounding box center [439, 267] width 8 height 8
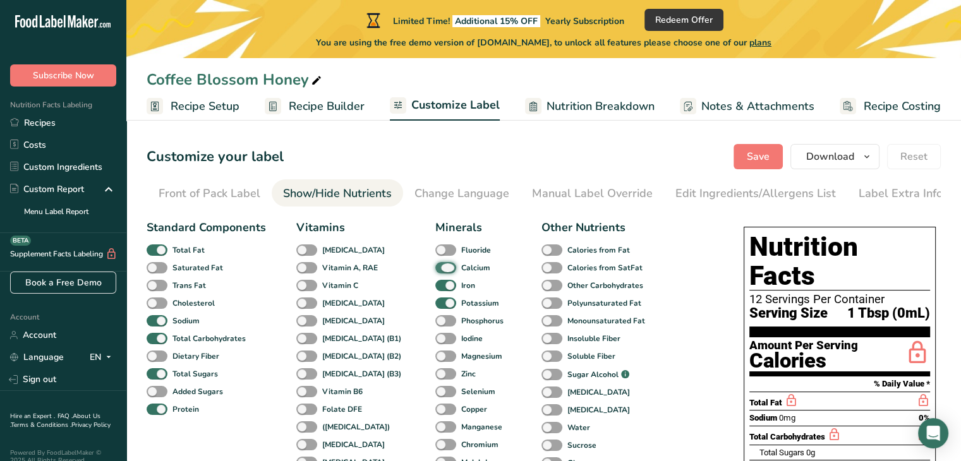
checkbox input "false"
click at [435, 289] on span at bounding box center [445, 286] width 21 height 12
click at [435, 289] on input "Iron" at bounding box center [439, 285] width 8 height 8
checkbox input "false"
click at [435, 302] on span at bounding box center [445, 304] width 21 height 12
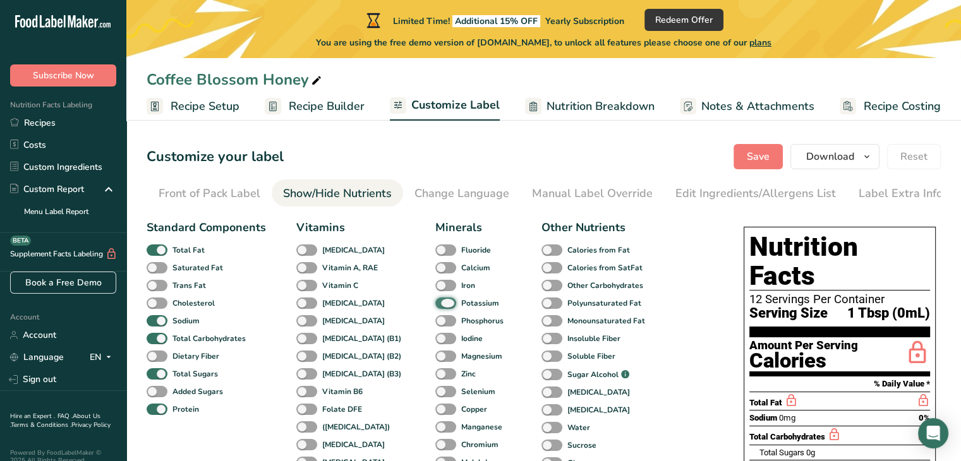
click at [435, 302] on input "Potassium" at bounding box center [439, 303] width 8 height 8
checkbox input "false"
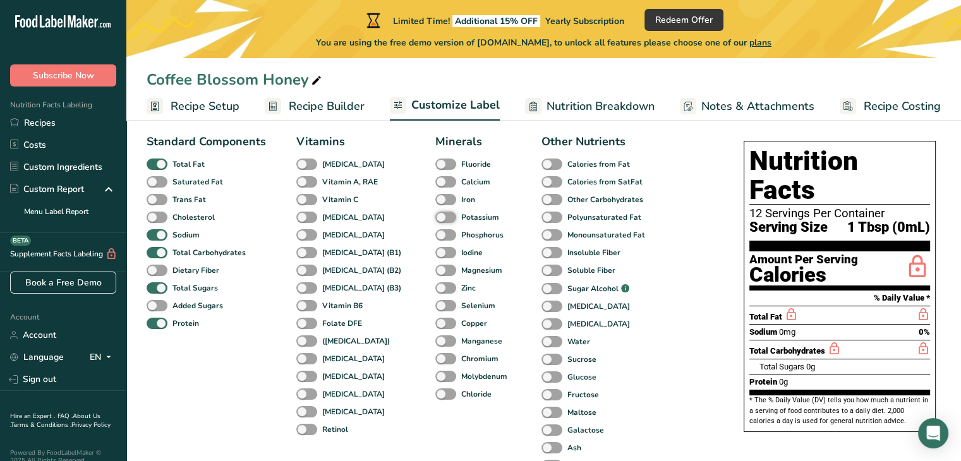
scroll to position [86, 0]
click at [592, 106] on span "Nutrition Breakdown" at bounding box center [601, 106] width 108 height 17
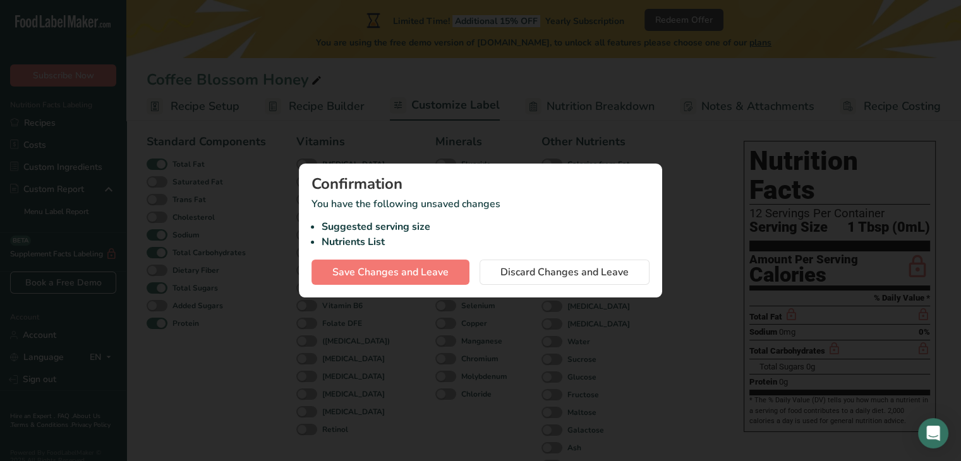
scroll to position [0, 0]
click at [492, 143] on div at bounding box center [485, 230] width 971 height 461
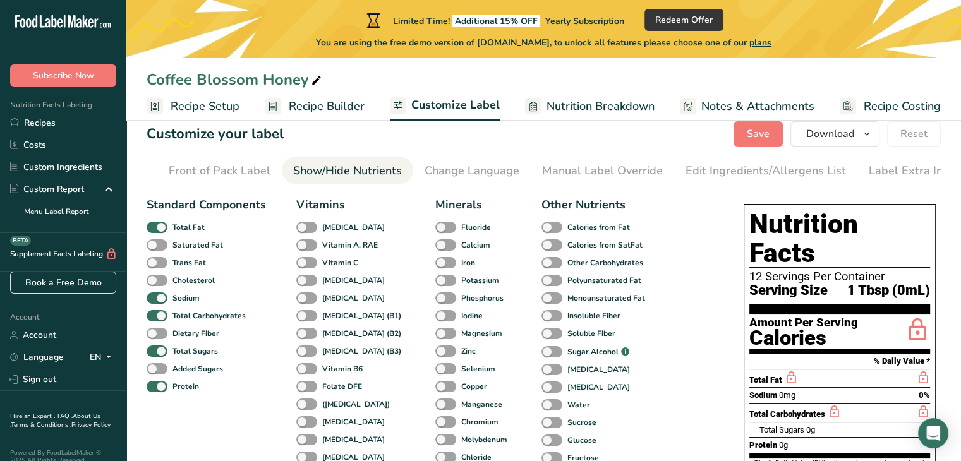
scroll to position [16, 0]
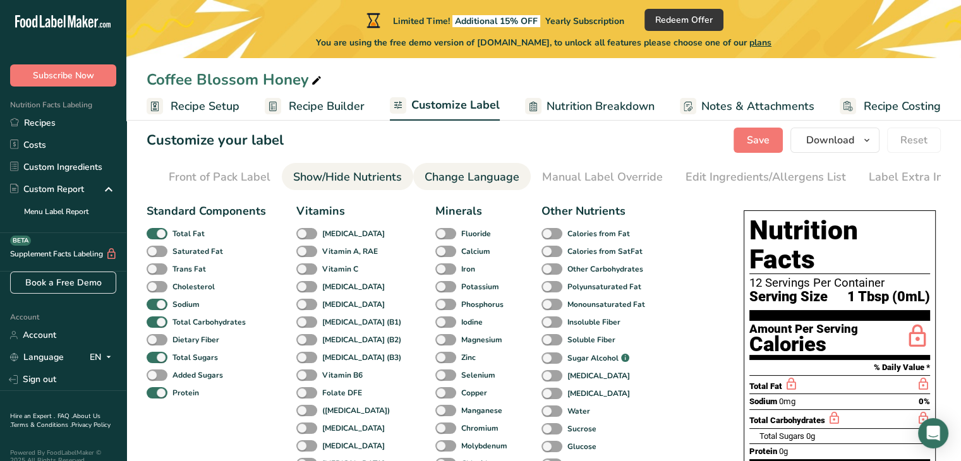
click at [487, 174] on div "Change Language" at bounding box center [472, 177] width 95 height 17
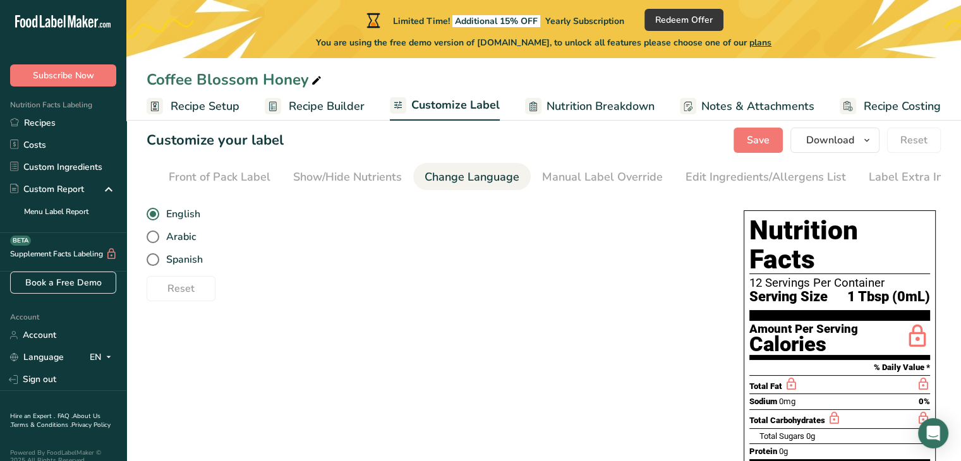
scroll to position [0, 124]
click at [564, 176] on div "Manual Label Override" at bounding box center [592, 177] width 121 height 17
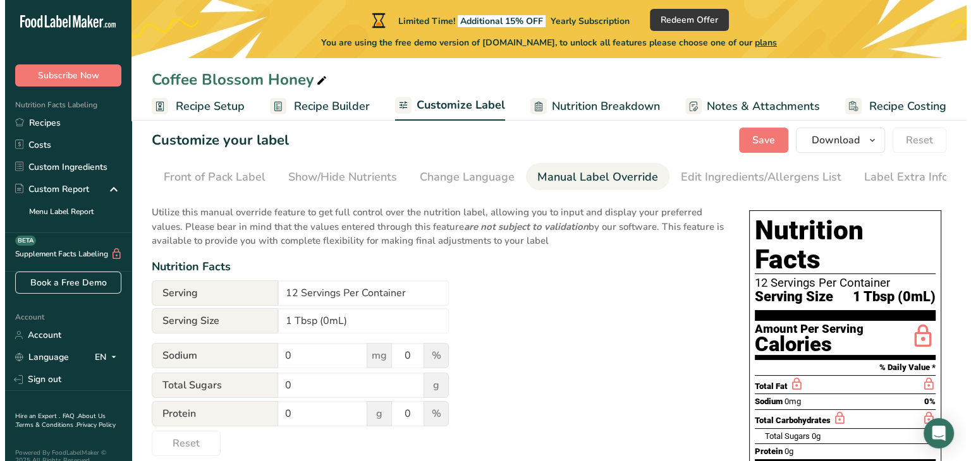
scroll to position [61, 0]
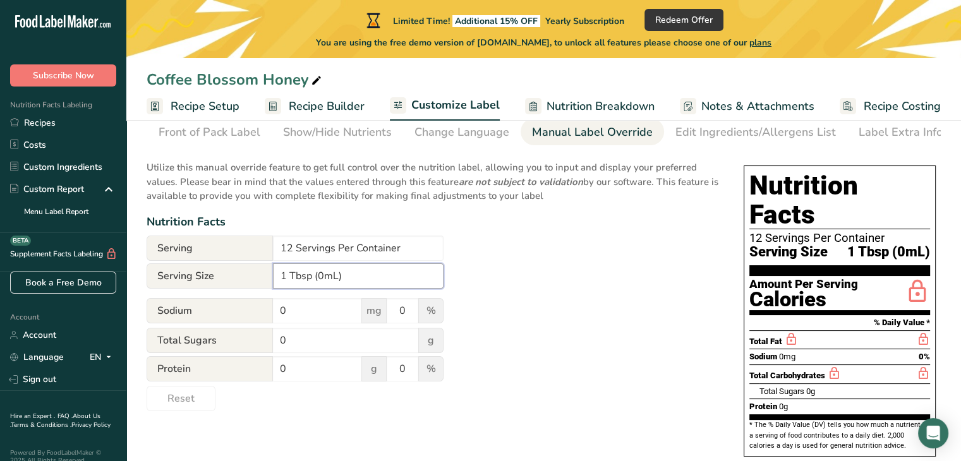
click at [339, 279] on input "1 Tbsp (0mL)" at bounding box center [358, 275] width 171 height 25
type input "1 Tbsp (21g)"
click at [570, 283] on div "Utilize this manual override feature to get full control over the nutrition lab…" at bounding box center [433, 282] width 572 height 258
click at [317, 315] on input "0" at bounding box center [317, 310] width 89 height 25
type input "0"
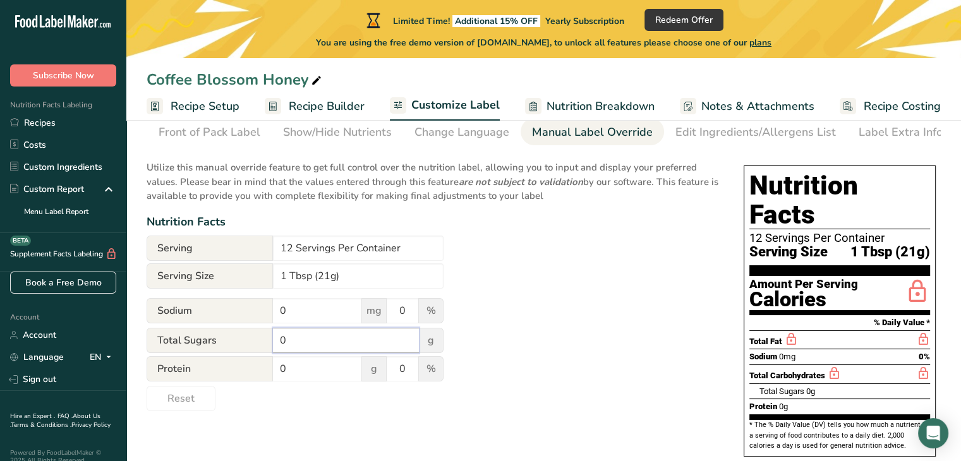
click at [322, 351] on input "0" at bounding box center [346, 340] width 146 height 25
type input "16"
click at [543, 347] on div "Utilize this manual override feature to get full control over the nutrition lab…" at bounding box center [433, 282] width 572 height 258
click at [316, 375] on input "0" at bounding box center [317, 368] width 89 height 25
type input "00"
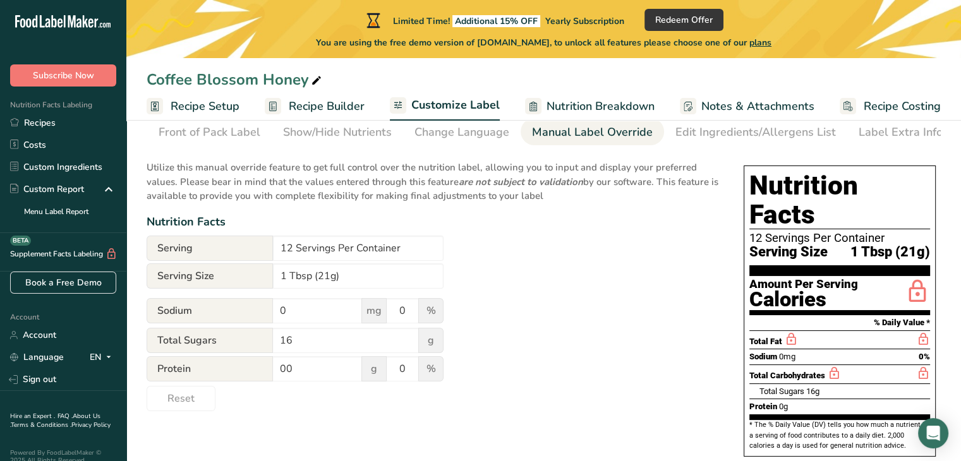
click at [595, 312] on div "Utilize this manual override feature to get full control over the nutrition lab…" at bounding box center [433, 282] width 572 height 258
click at [579, 102] on span "Nutrition Breakdown" at bounding box center [601, 106] width 108 height 17
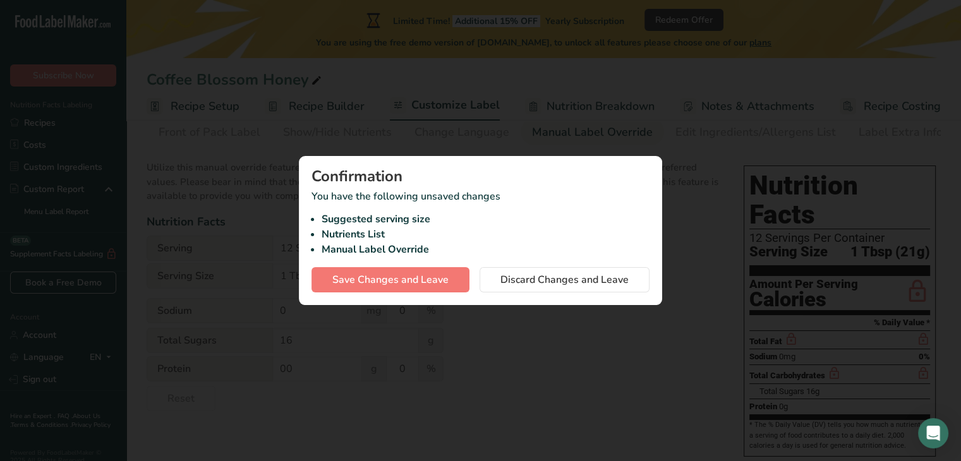
scroll to position [0, 114]
click at [706, 266] on div at bounding box center [485, 230] width 971 height 461
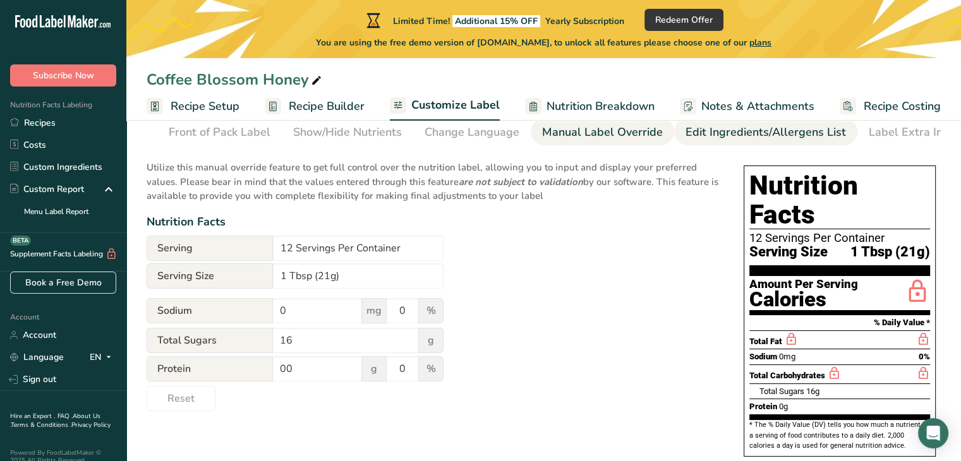
click at [711, 137] on div "Edit Ingredients/Allergens List" at bounding box center [766, 132] width 160 height 17
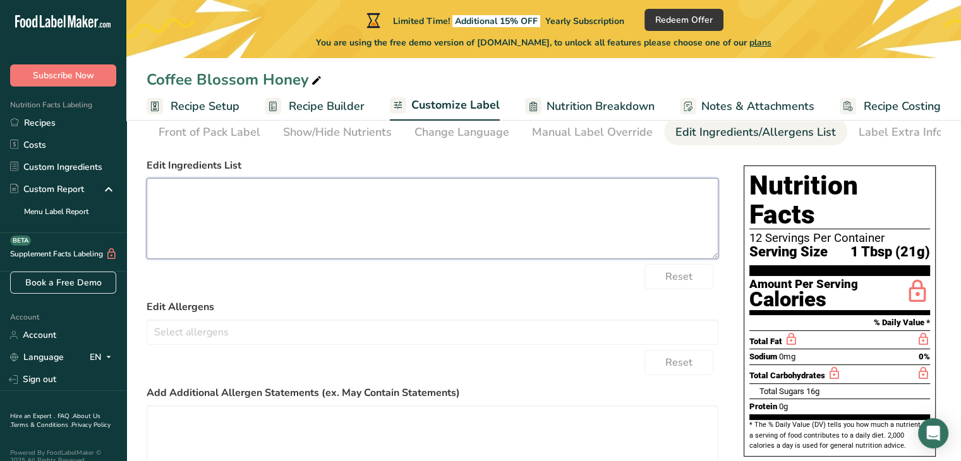
click at [416, 245] on textarea at bounding box center [433, 218] width 572 height 81
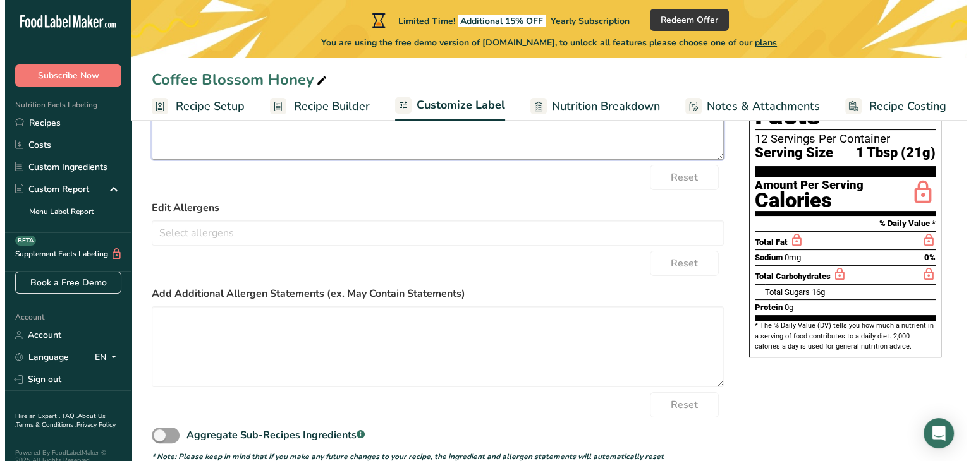
scroll to position [185, 0]
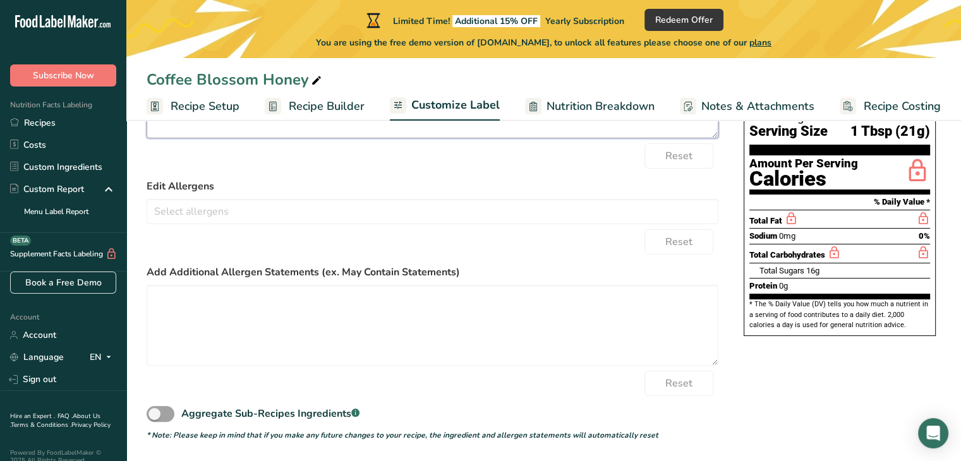
type textarea "Pure Raw Honey"
click at [613, 104] on span "Nutrition Breakdown" at bounding box center [601, 106] width 108 height 17
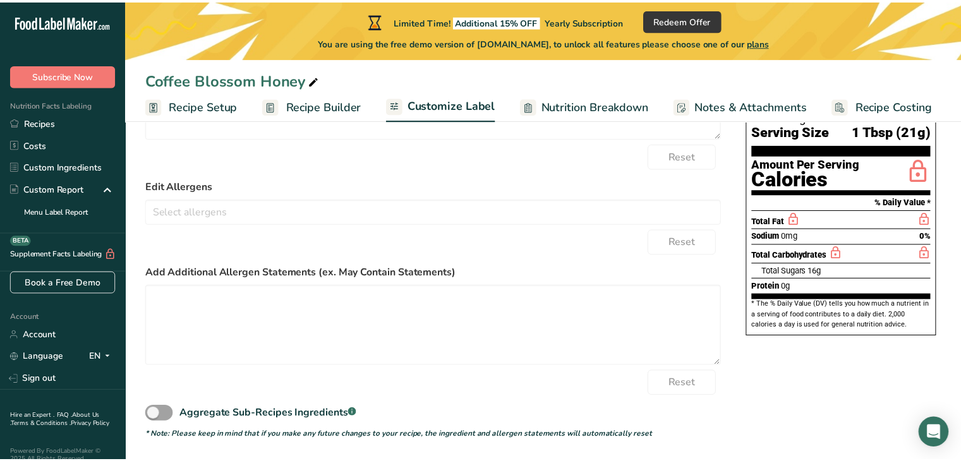
scroll to position [0, 114]
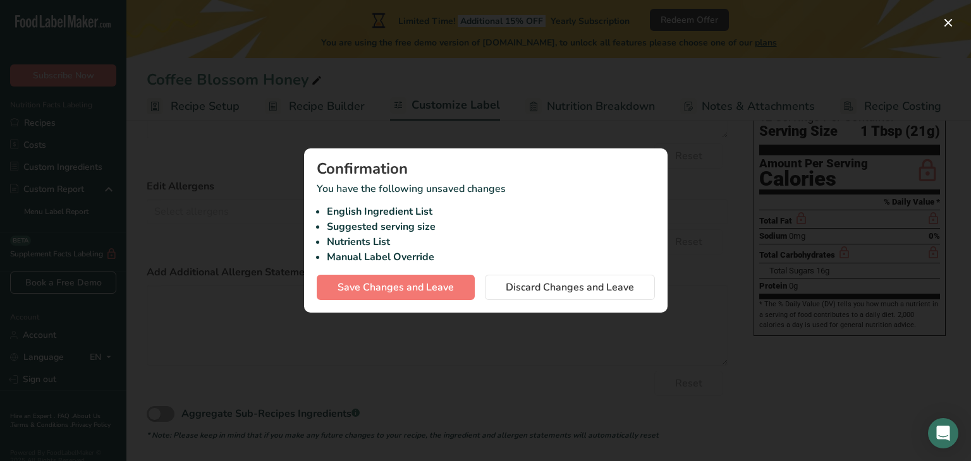
click at [574, 128] on div at bounding box center [485, 230] width 971 height 461
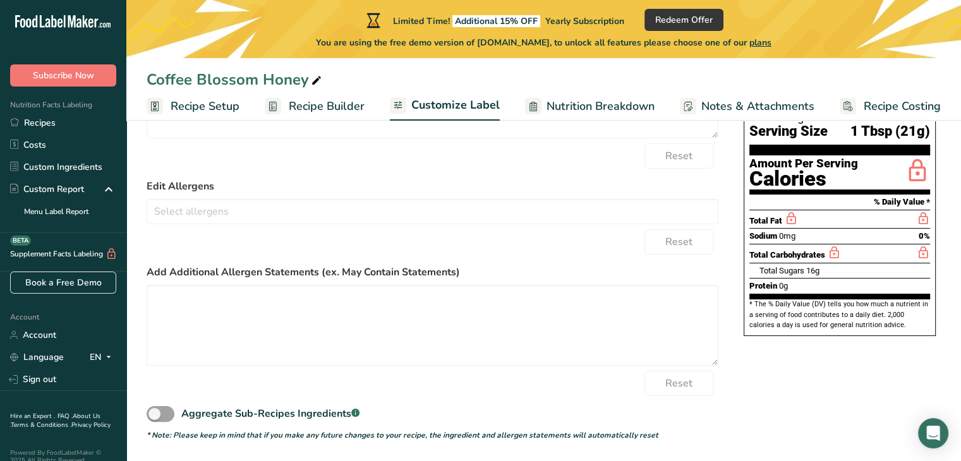
click at [596, 116] on link "Nutrition Breakdown" at bounding box center [590, 106] width 130 height 28
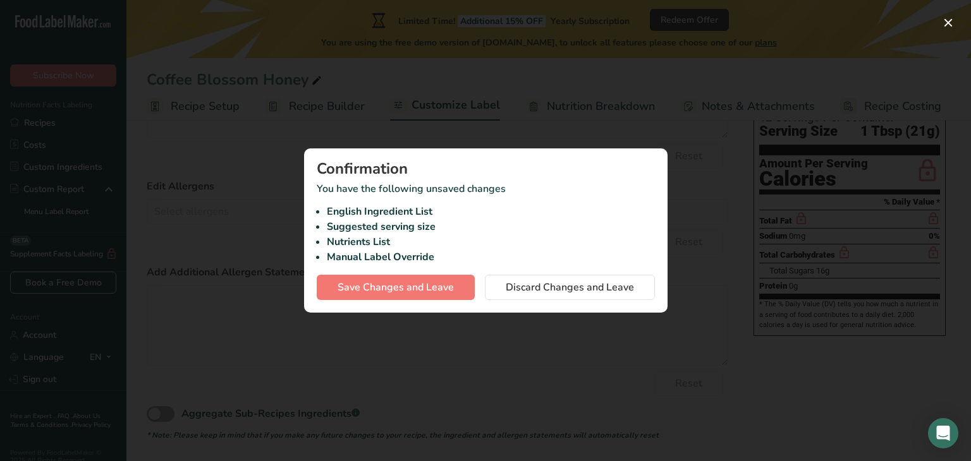
click at [596, 116] on div at bounding box center [485, 230] width 971 height 461
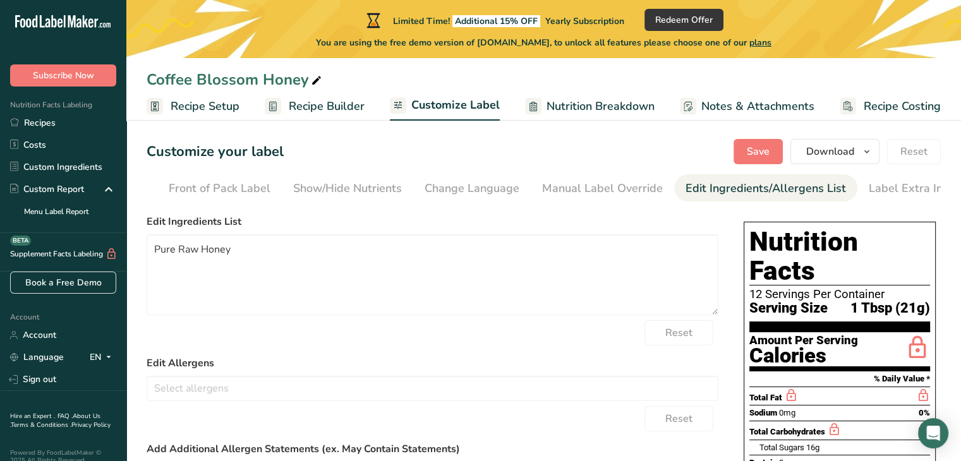
scroll to position [0, 0]
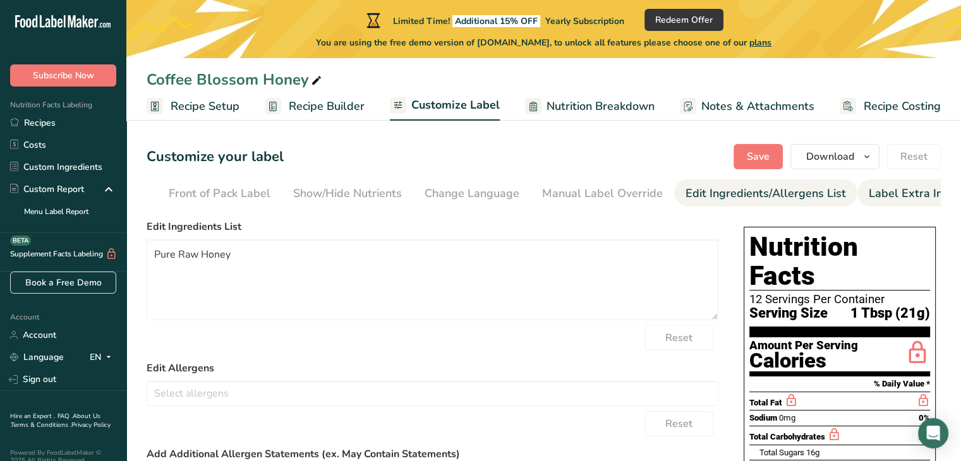
click at [888, 184] on link "Label Extra Info" at bounding box center [911, 193] width 84 height 28
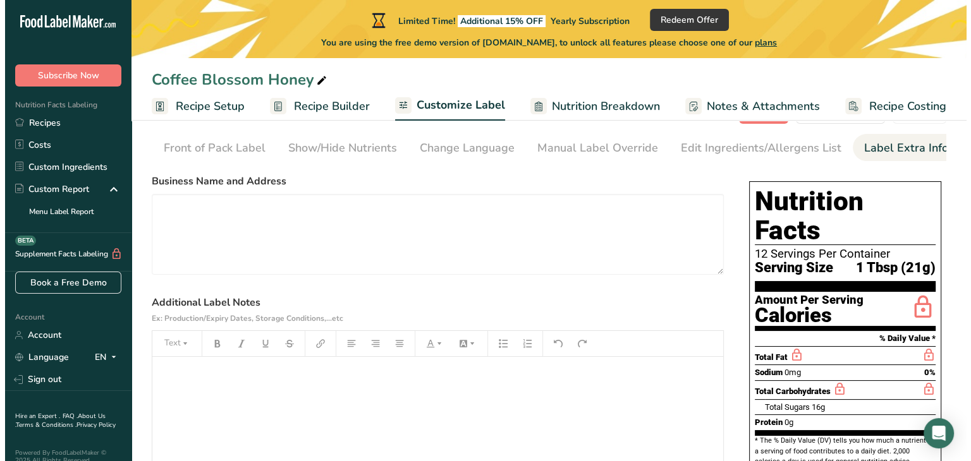
scroll to position [44, 0]
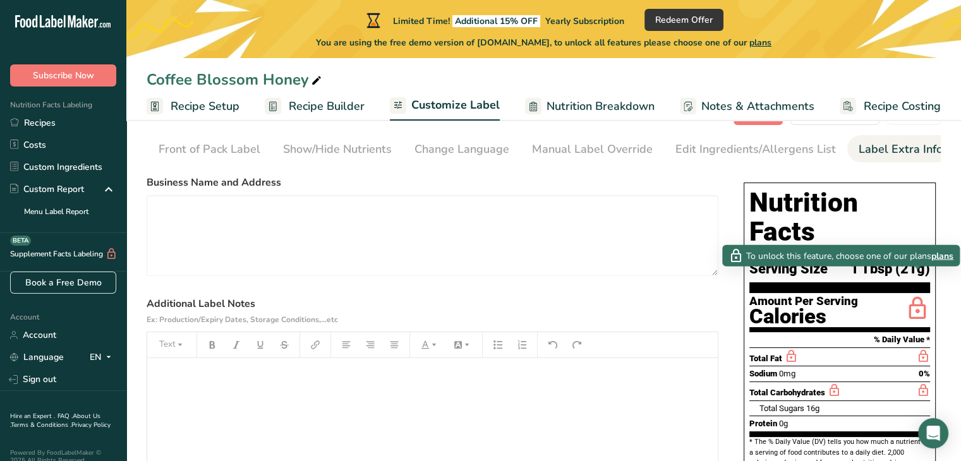
click at [914, 294] on icon at bounding box center [917, 309] width 25 height 30
click at [943, 257] on span "plans" at bounding box center [942, 255] width 22 height 13
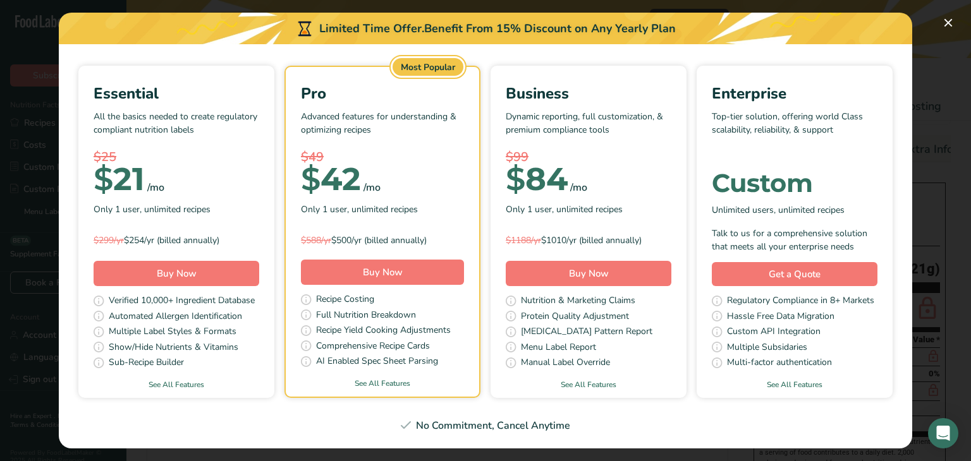
scroll to position [0, 0]
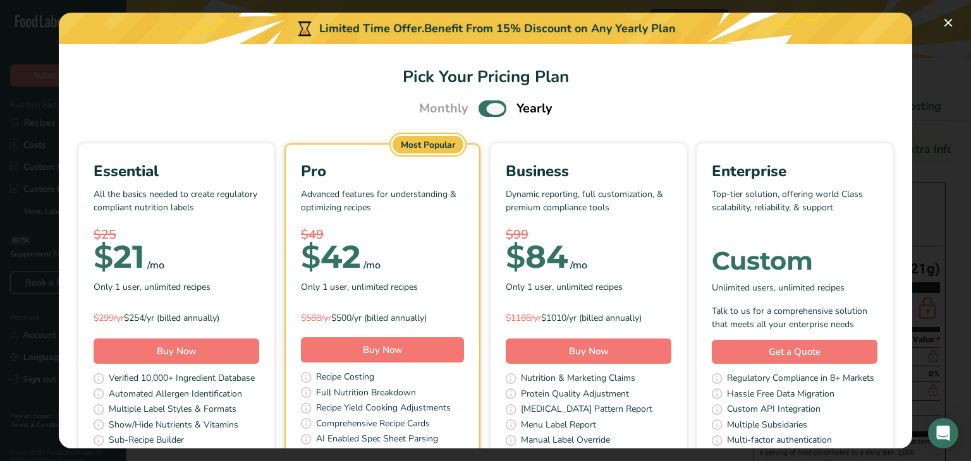
click at [484, 113] on span "Pick Your Pricing Plan Modal" at bounding box center [492, 108] width 28 height 16
click at [484, 113] on input "Pick Your Pricing Plan Modal" at bounding box center [482, 109] width 8 height 8
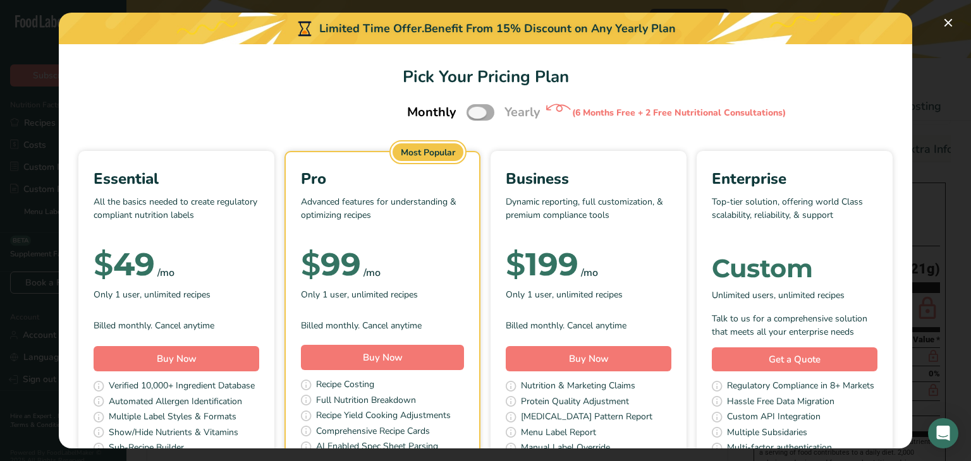
click at [484, 113] on span "Pick Your Pricing Plan Modal" at bounding box center [480, 112] width 28 height 16
click at [475, 113] on input "Pick Your Pricing Plan Modal" at bounding box center [470, 113] width 8 height 8
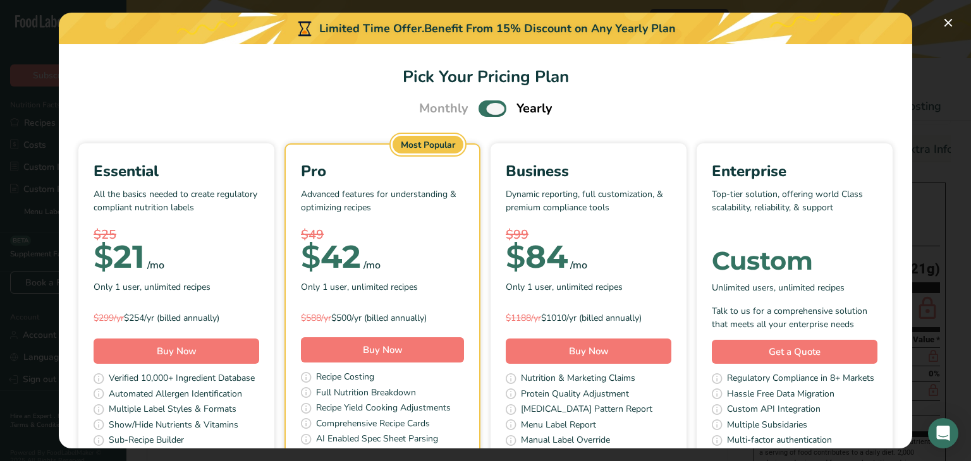
click at [481, 105] on span "Pick Your Pricing Plan Modal" at bounding box center [492, 108] width 28 height 16
click at [481, 105] on input "Pick Your Pricing Plan Modal" at bounding box center [482, 109] width 8 height 8
checkbox input "false"
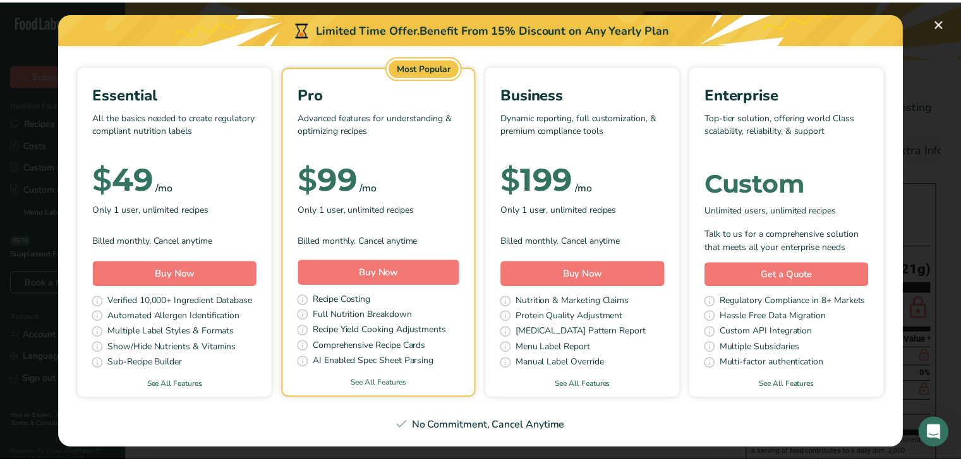
scroll to position [95, 0]
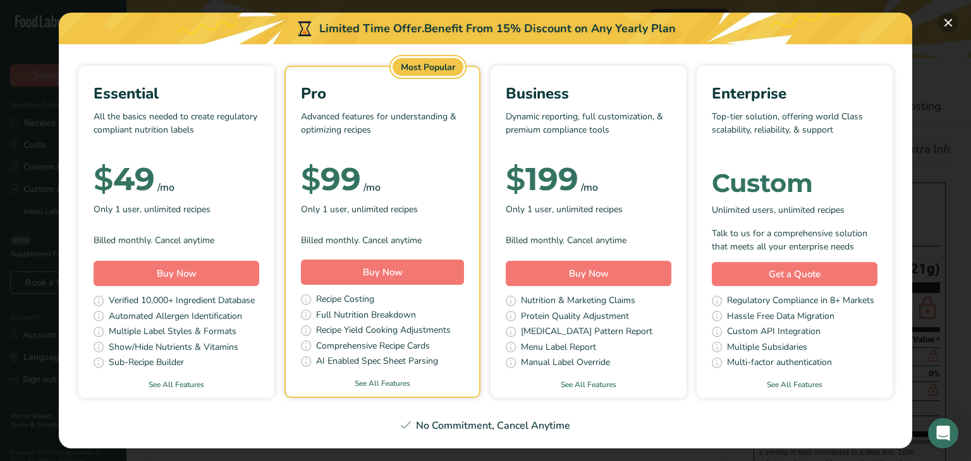
click at [947, 25] on button "Pick Your Pricing Plan Modal" at bounding box center [948, 23] width 20 height 20
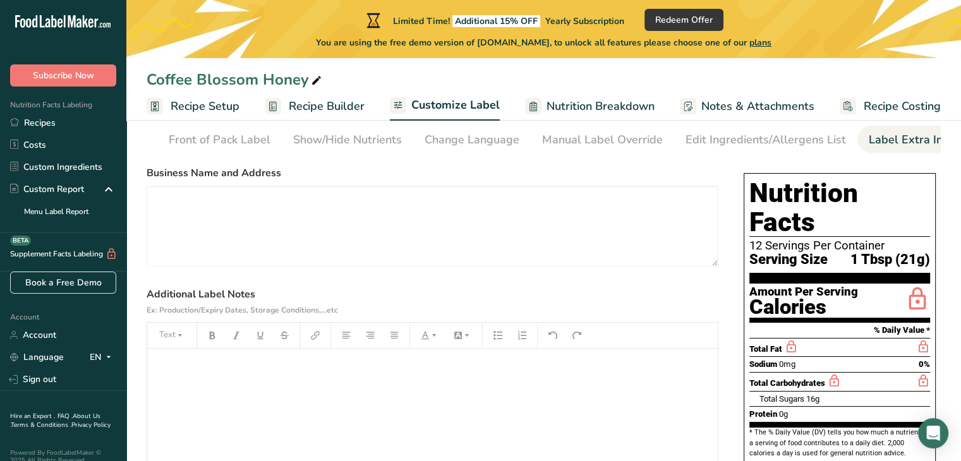
scroll to position [66, 0]
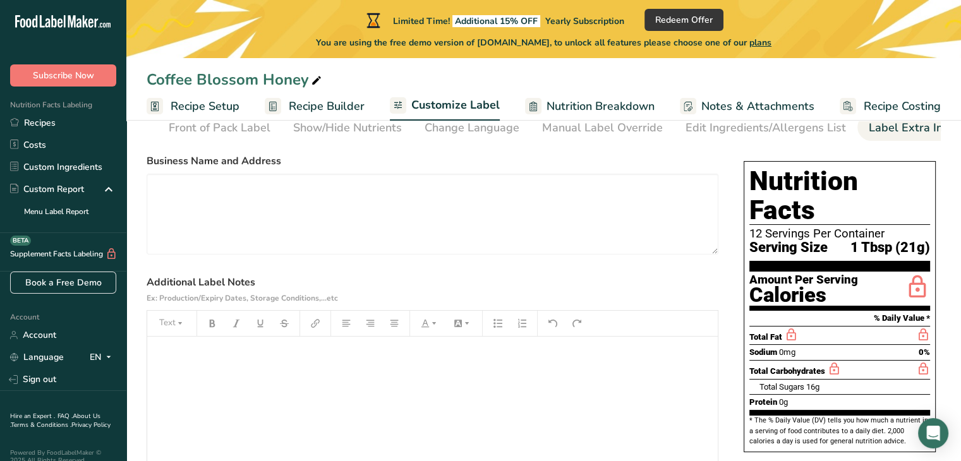
click at [794, 170] on h1 "Nutrition Facts" at bounding box center [839, 196] width 181 height 58
click at [593, 106] on span "Nutrition Breakdown" at bounding box center [601, 106] width 108 height 17
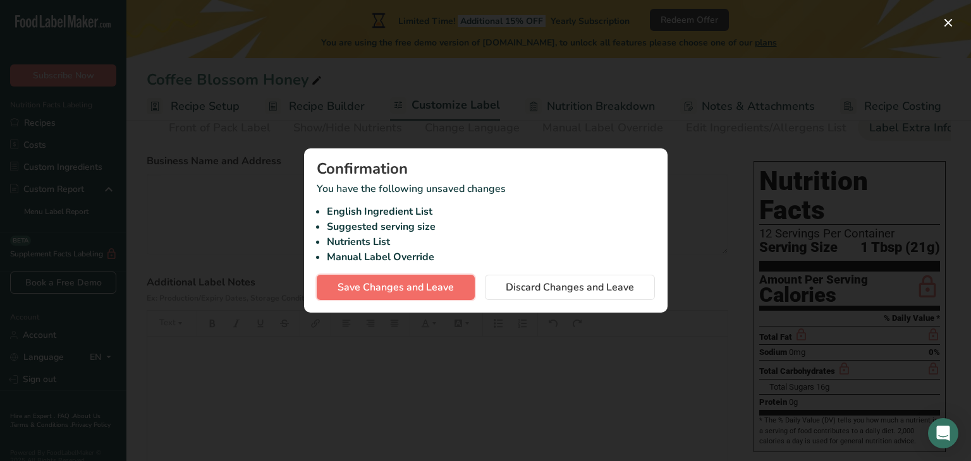
click at [401, 284] on span "Save Changes and Leave" at bounding box center [395, 287] width 116 height 15
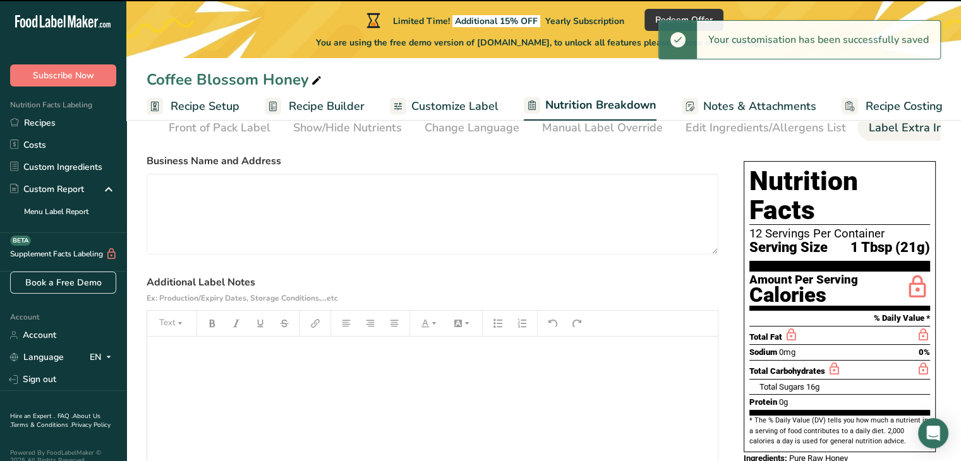
select select "Calories"
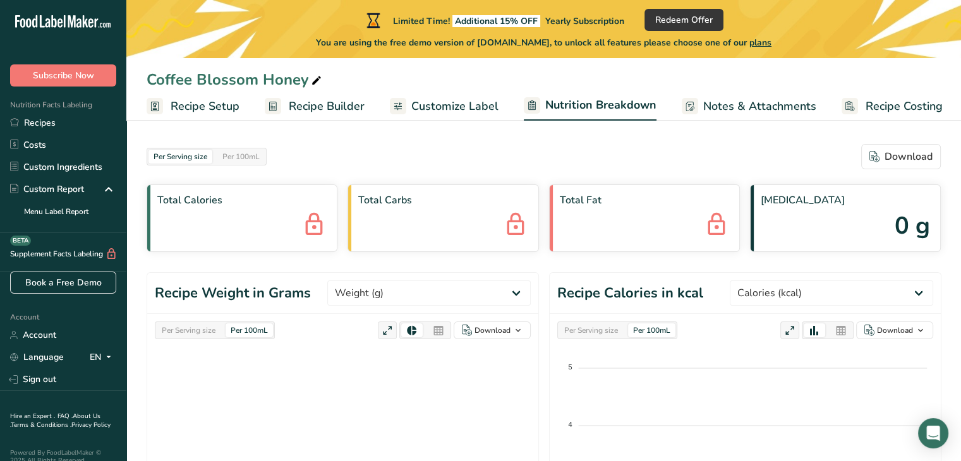
click at [210, 102] on span "Recipe Setup" at bounding box center [205, 106] width 69 height 17
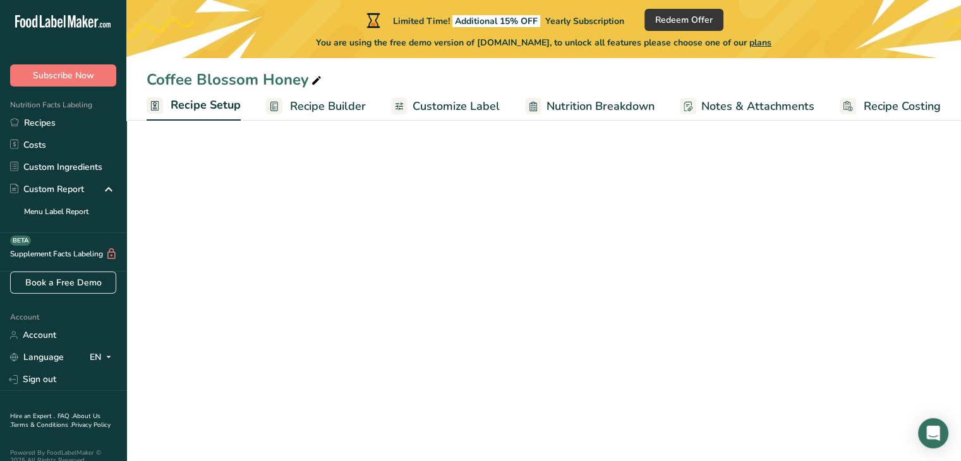
select select "22"
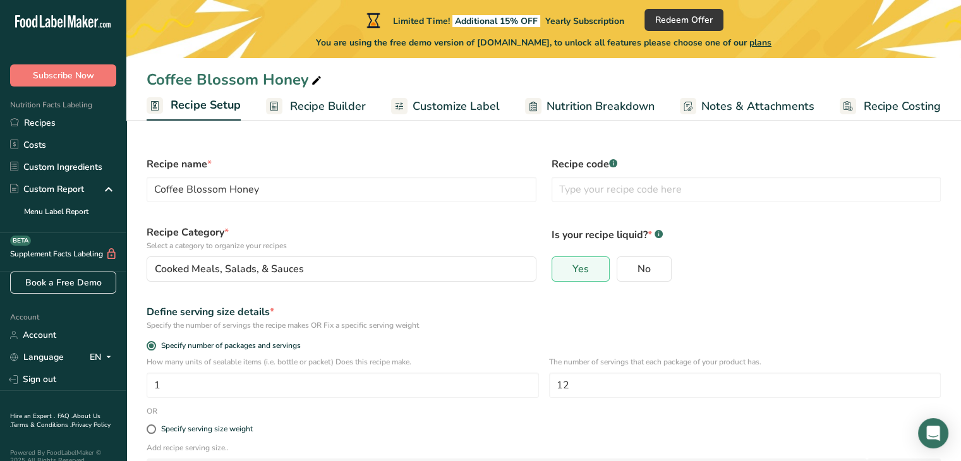
click at [444, 101] on span "Customize Label" at bounding box center [456, 106] width 87 height 17
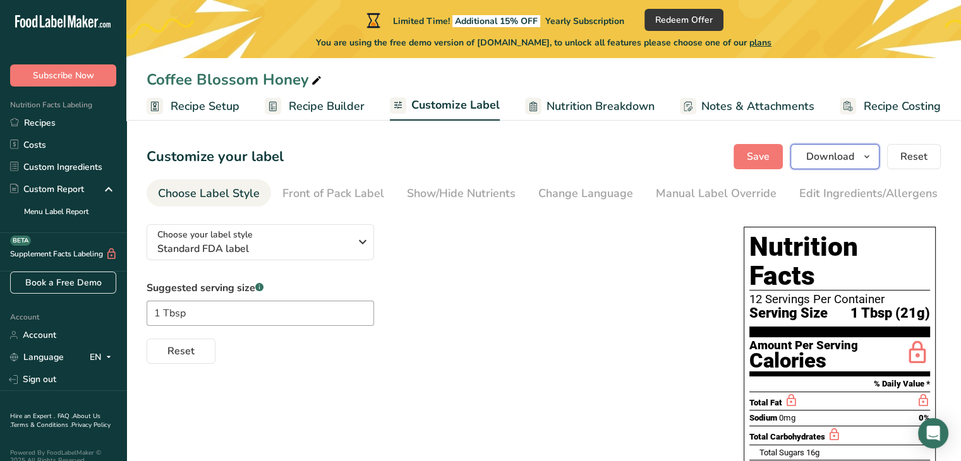
click at [823, 155] on span "Download" at bounding box center [830, 156] width 48 height 15
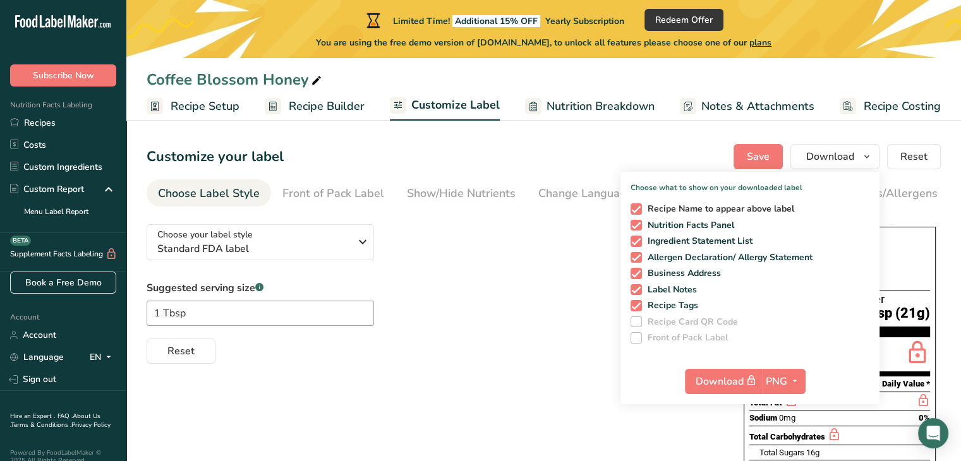
click at [643, 207] on span "Recipe Name to appear above label" at bounding box center [718, 208] width 153 height 11
click at [639, 207] on input "Recipe Name to appear above label" at bounding box center [635, 209] width 8 height 8
checkbox input "false"
click at [636, 258] on span at bounding box center [636, 257] width 11 height 11
click at [636, 258] on input "Allergen Declaration/ Allergy Statement" at bounding box center [635, 257] width 8 height 8
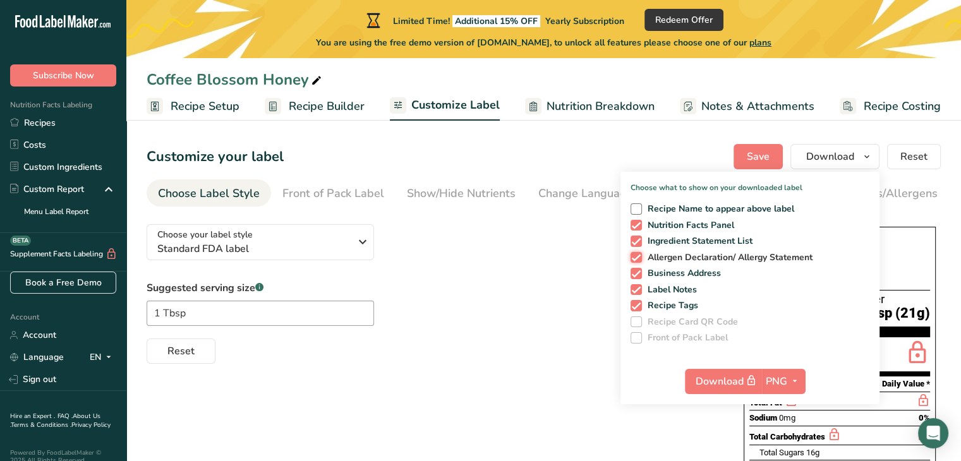
checkbox input "false"
click at [641, 274] on span at bounding box center [636, 273] width 11 height 11
click at [639, 274] on input "Business Address" at bounding box center [635, 273] width 8 height 8
checkbox input "false"
click at [634, 289] on span at bounding box center [636, 289] width 11 height 11
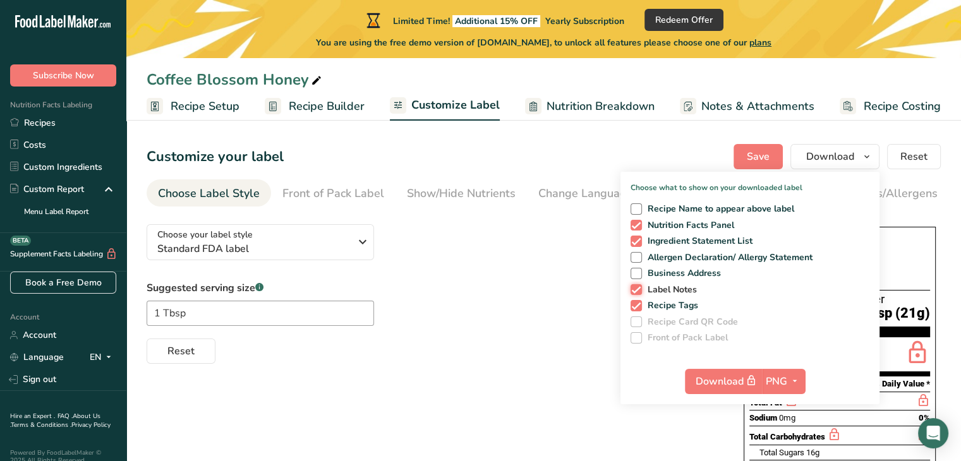
click at [634, 289] on input "Label Notes" at bounding box center [635, 290] width 8 height 8
checkbox input "false"
click at [634, 303] on span at bounding box center [636, 305] width 11 height 11
click at [634, 303] on input "Recipe Tags" at bounding box center [635, 305] width 8 height 8
checkbox input "false"
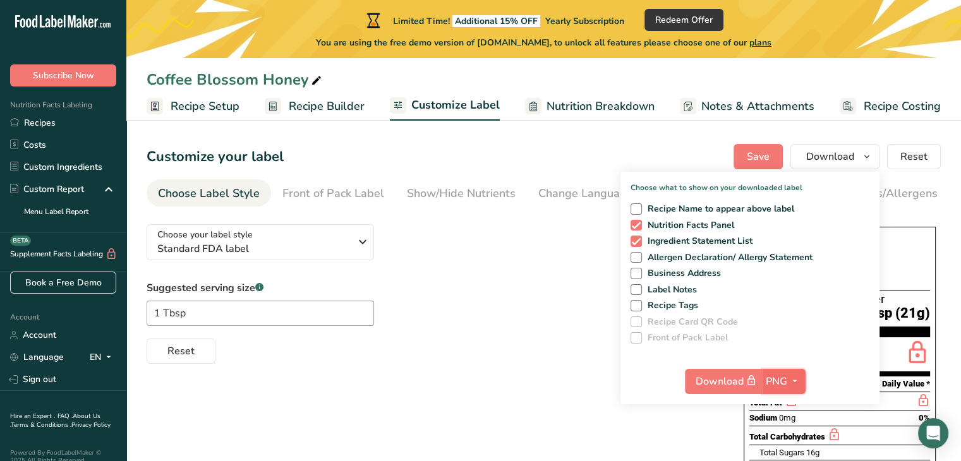
click at [787, 386] on span "PNG" at bounding box center [776, 381] width 21 height 15
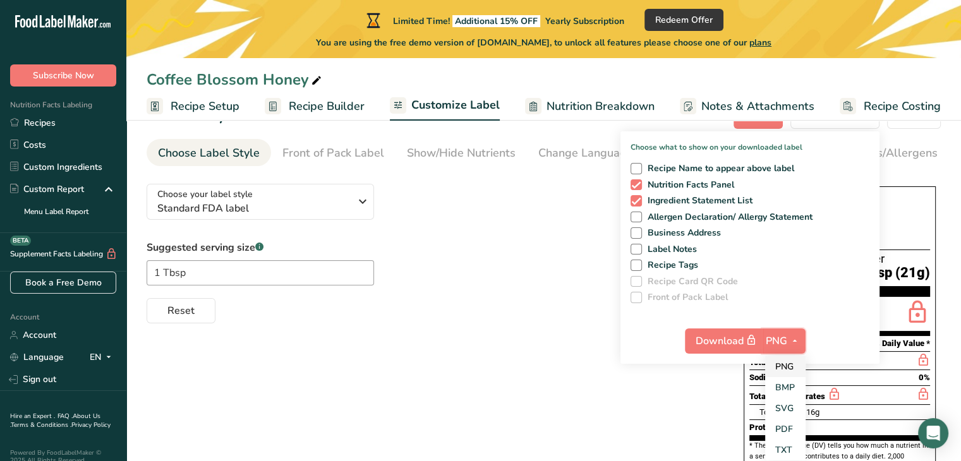
scroll to position [73, 0]
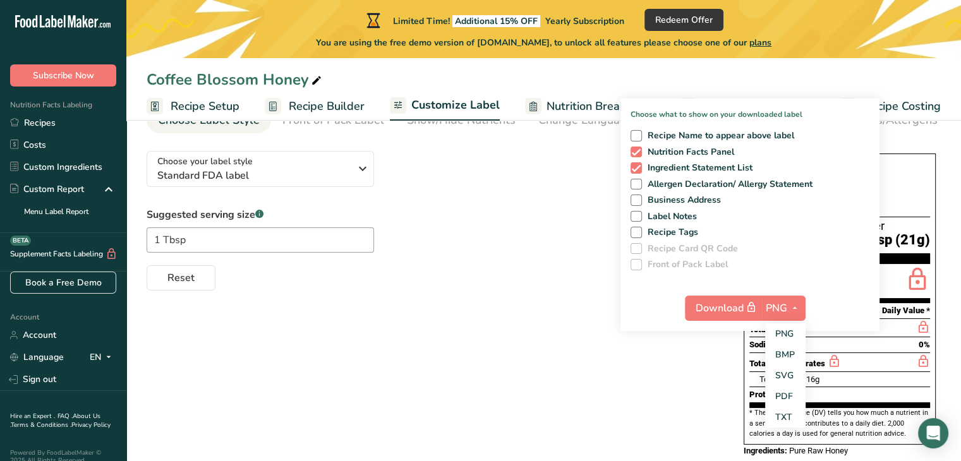
click at [634, 360] on div "Choose your label style Standard FDA label USA (FDA) Standard FDA label Tabular…" at bounding box center [544, 305] width 794 height 329
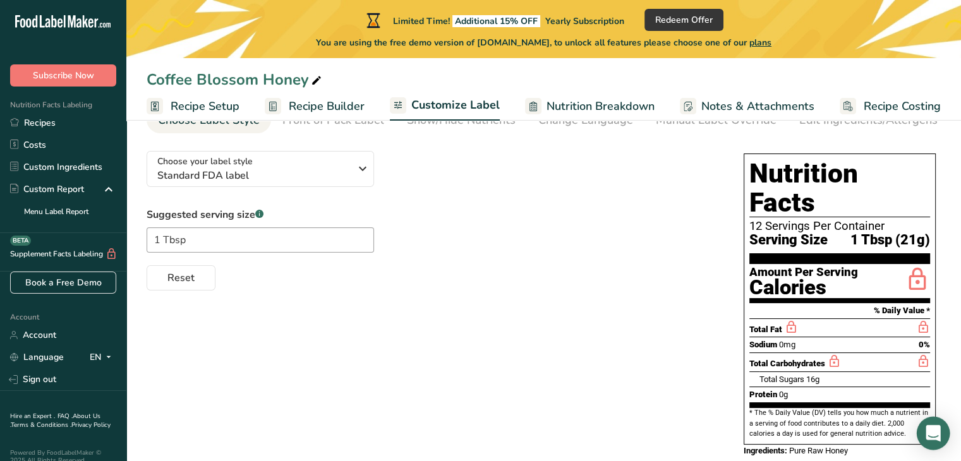
click at [928, 440] on icon "Open Intercom Messenger" at bounding box center [933, 433] width 16 height 16
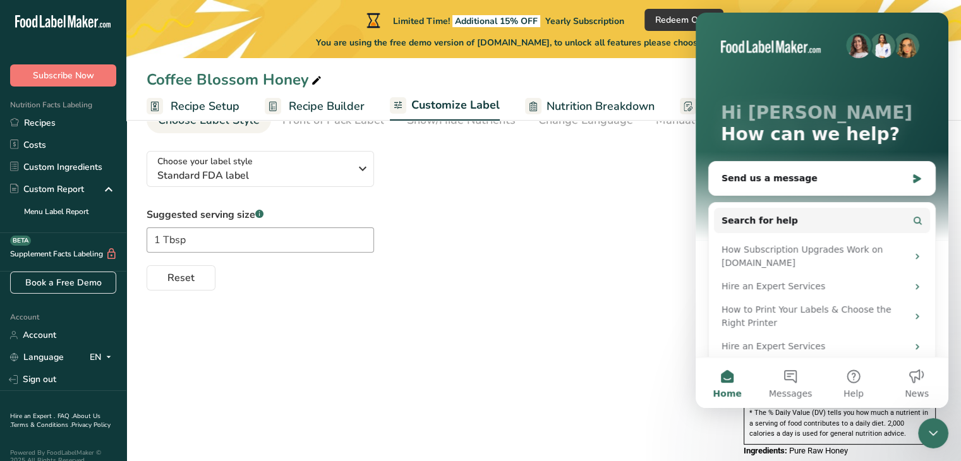
scroll to position [0, 0]
click at [626, 262] on div "Reset" at bounding box center [433, 275] width 572 height 30
click at [929, 432] on icon "Close Intercom Messenger" at bounding box center [933, 433] width 9 height 5
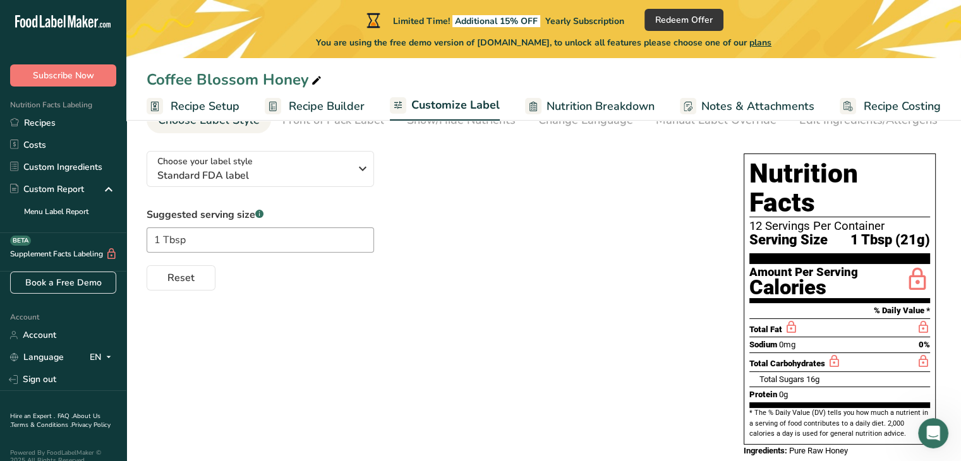
drag, startPoint x: 935, startPoint y: 437, endPoint x: 703, endPoint y: 440, distance: 232.5
click html
click at [215, 109] on span "Recipe Setup" at bounding box center [205, 106] width 69 height 17
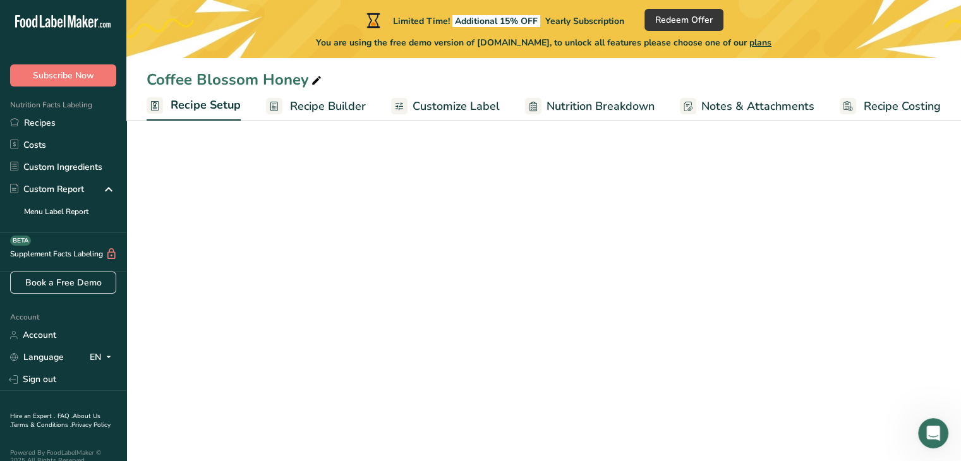
select select "22"
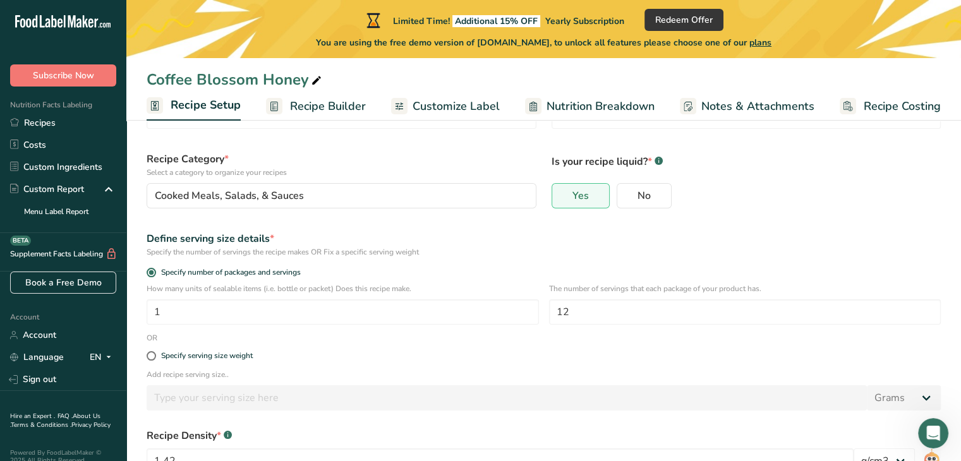
click at [301, 109] on span "Recipe Builder" at bounding box center [328, 106] width 76 height 17
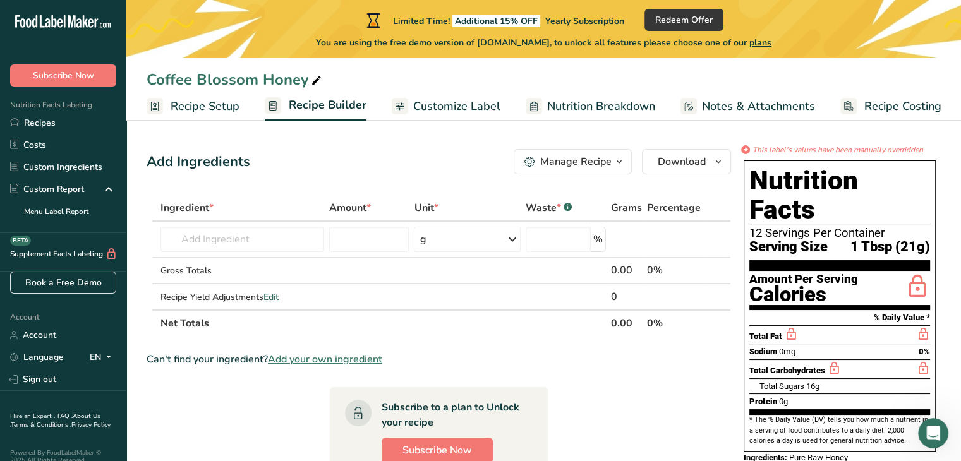
click at [589, 159] on div "Manage Recipe" at bounding box center [575, 161] width 71 height 15
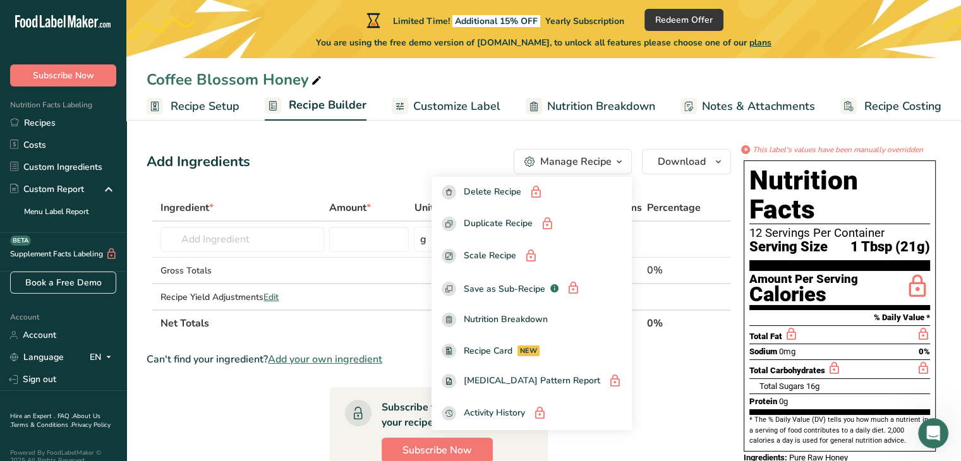
click at [396, 157] on div "Add Ingredients Manage Recipe Delete Recipe Duplicate Recipe Scale Recipe Save …" at bounding box center [439, 161] width 584 height 25
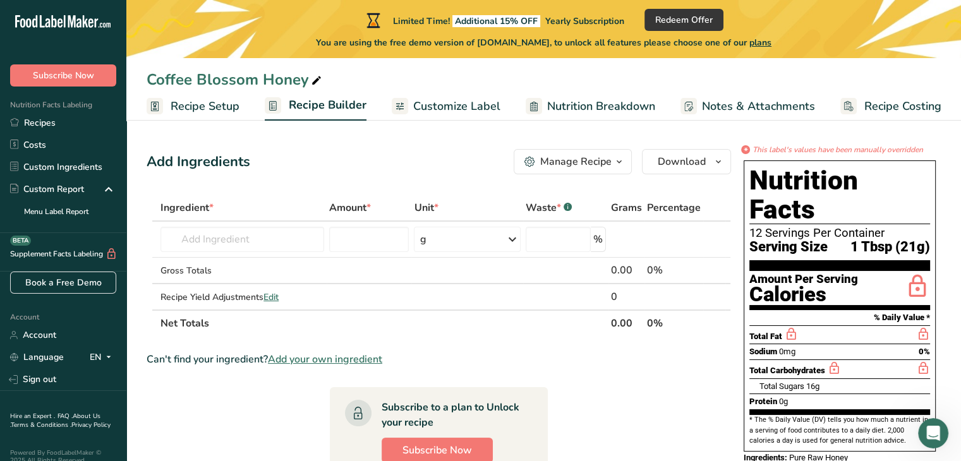
click at [456, 109] on span "Customize Label" at bounding box center [456, 106] width 87 height 17
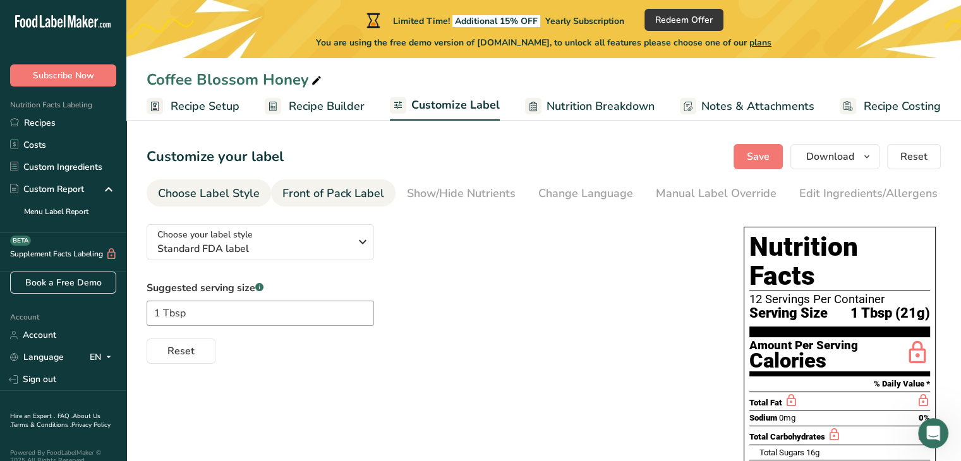
click at [307, 188] on div "Front of Pack Label" at bounding box center [333, 193] width 102 height 17
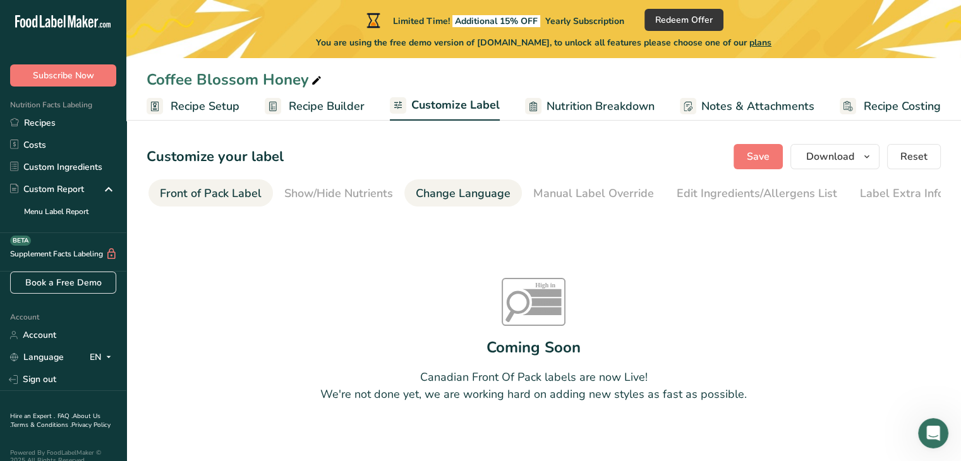
click at [440, 193] on div "Change Language" at bounding box center [463, 193] width 95 height 17
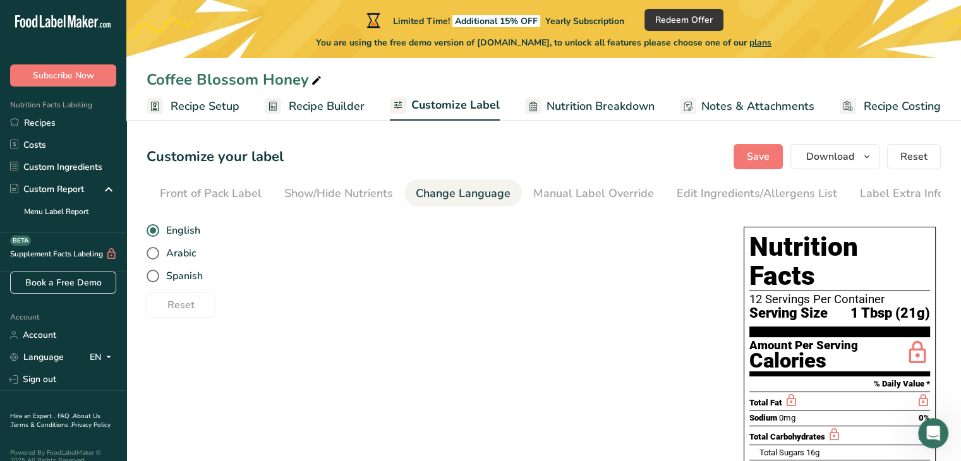
scroll to position [0, 124]
click at [864, 205] on link "Label Extra Info" at bounding box center [901, 193] width 84 height 28
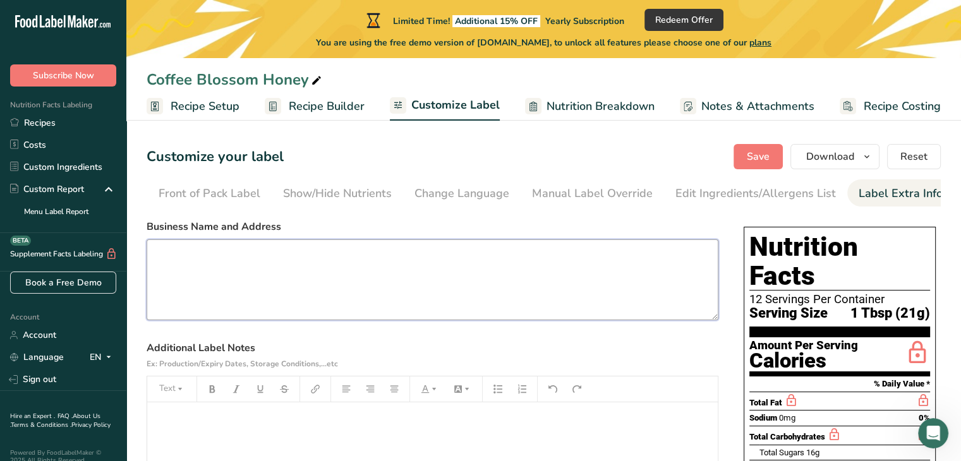
click at [580, 269] on textarea at bounding box center [433, 279] width 572 height 81
click at [359, 423] on p "﻿" at bounding box center [433, 420] width 558 height 15
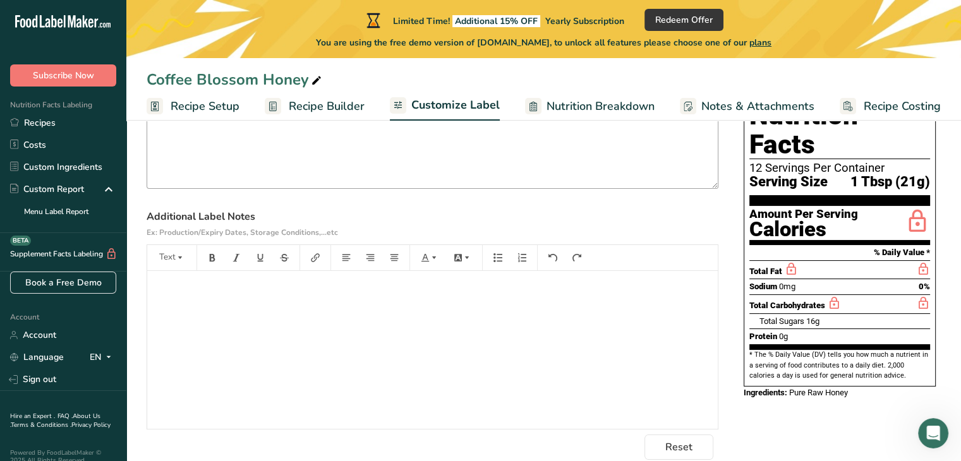
scroll to position [153, 0]
